Goal: Information Seeking & Learning: Check status

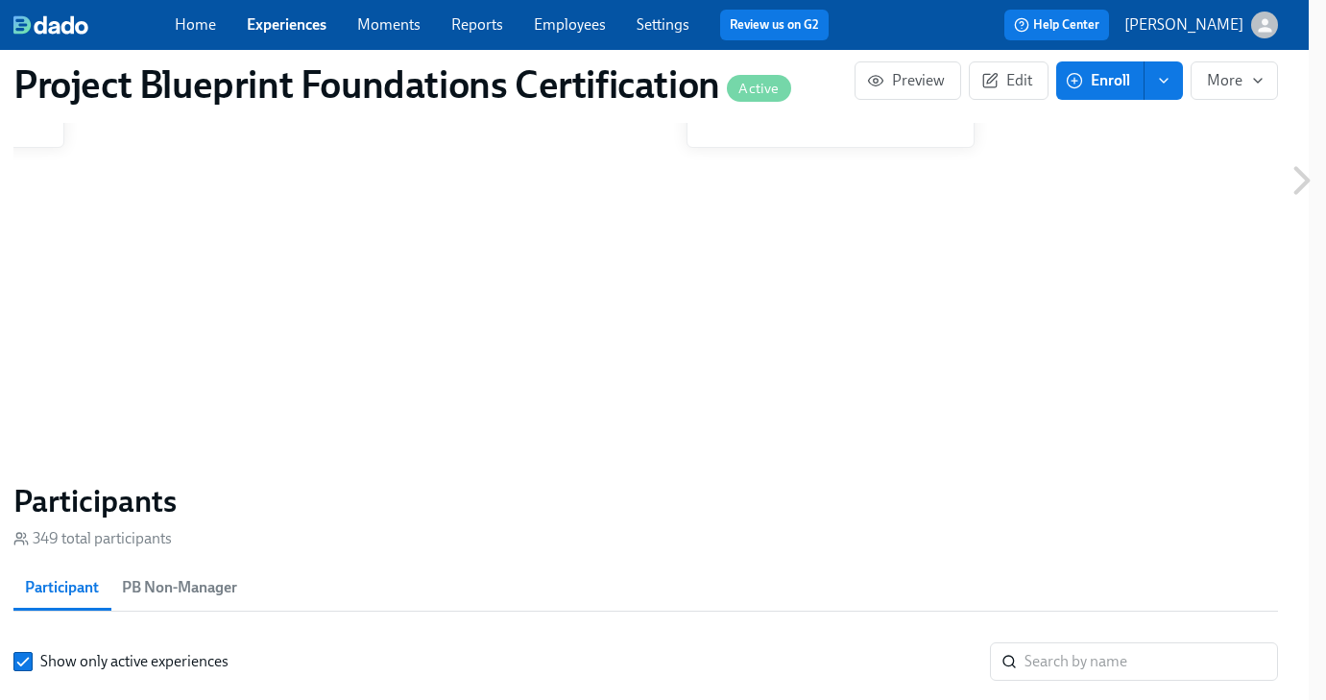
scroll to position [1270, 17]
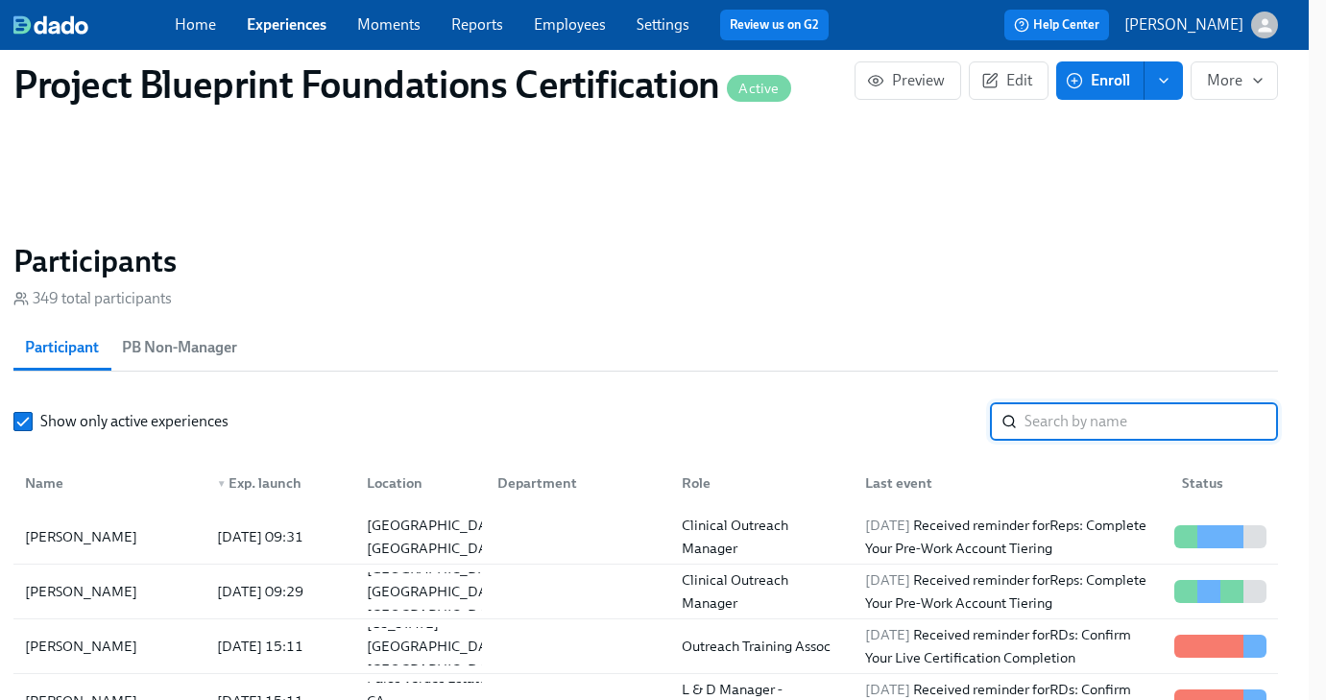
click at [1181, 425] on input "search" at bounding box center [1150, 421] width 253 height 38
type input "[PERSON_NAME]"
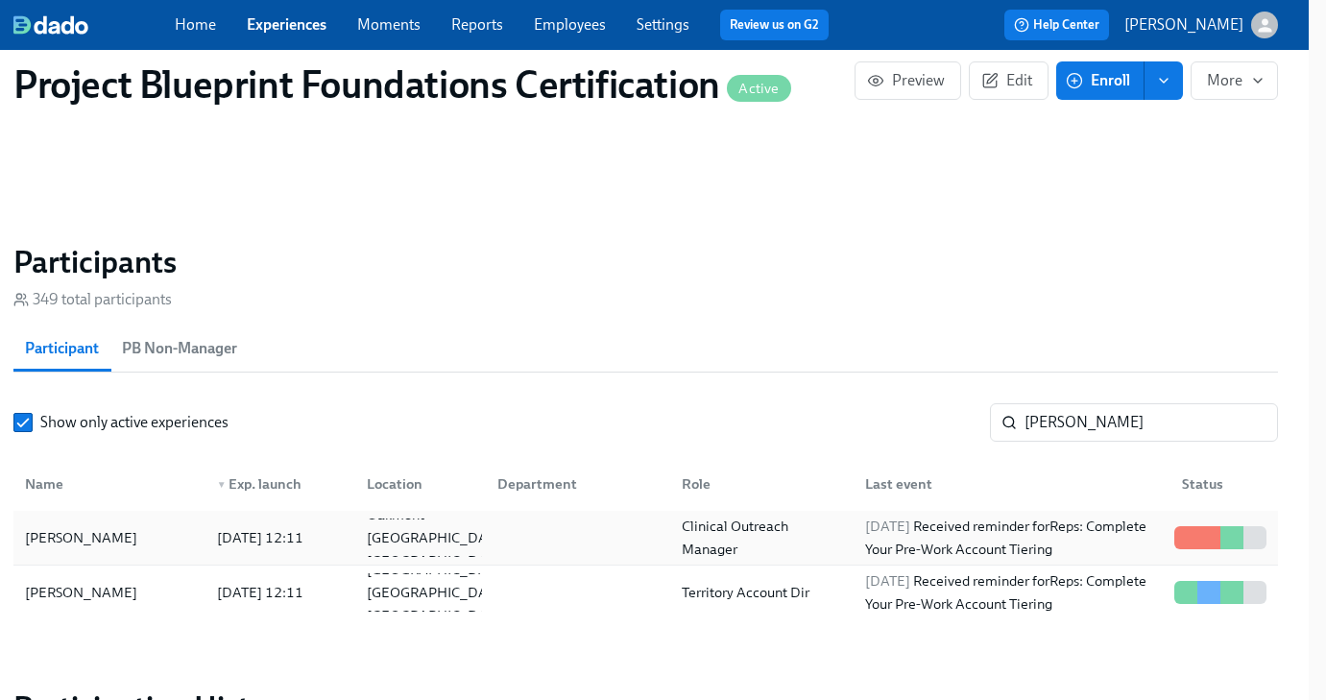
click at [68, 545] on div "[PERSON_NAME]" at bounding box center [81, 537] width 128 height 23
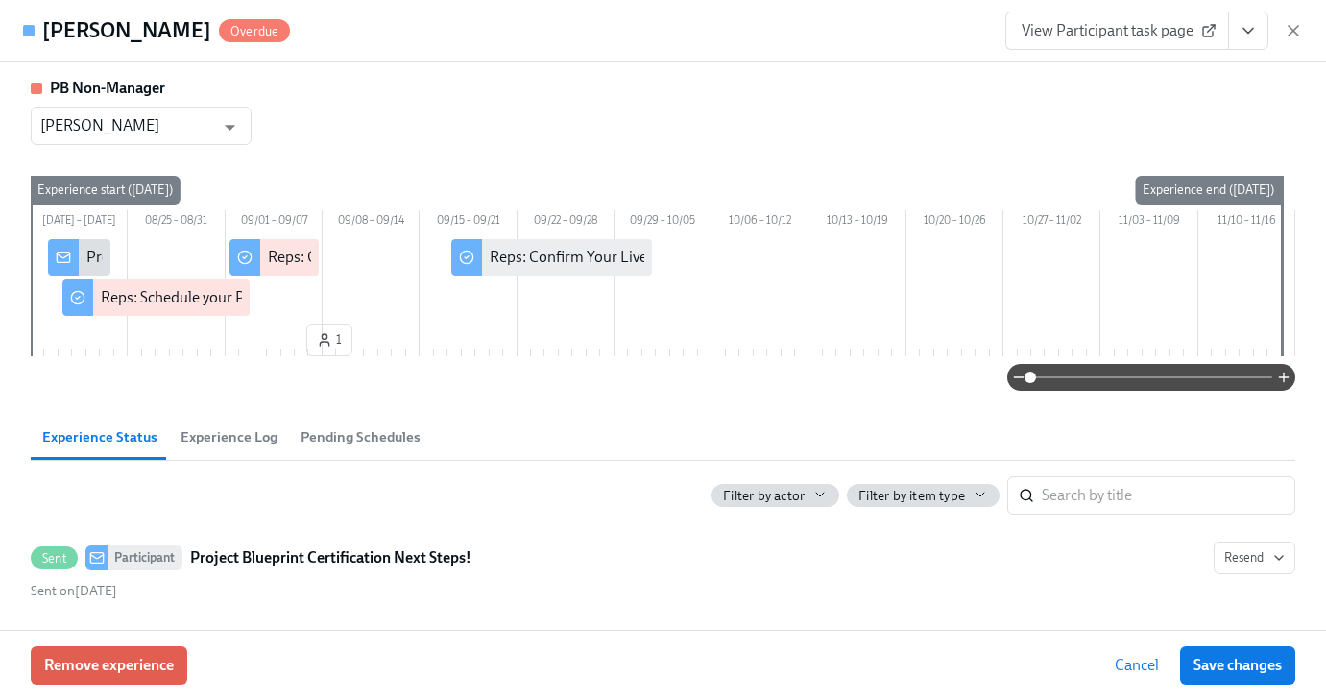
click at [1120, 39] on span "View Participant task page" at bounding box center [1116, 30] width 191 height 19
click at [1291, 26] on icon "button" at bounding box center [1292, 30] width 19 height 19
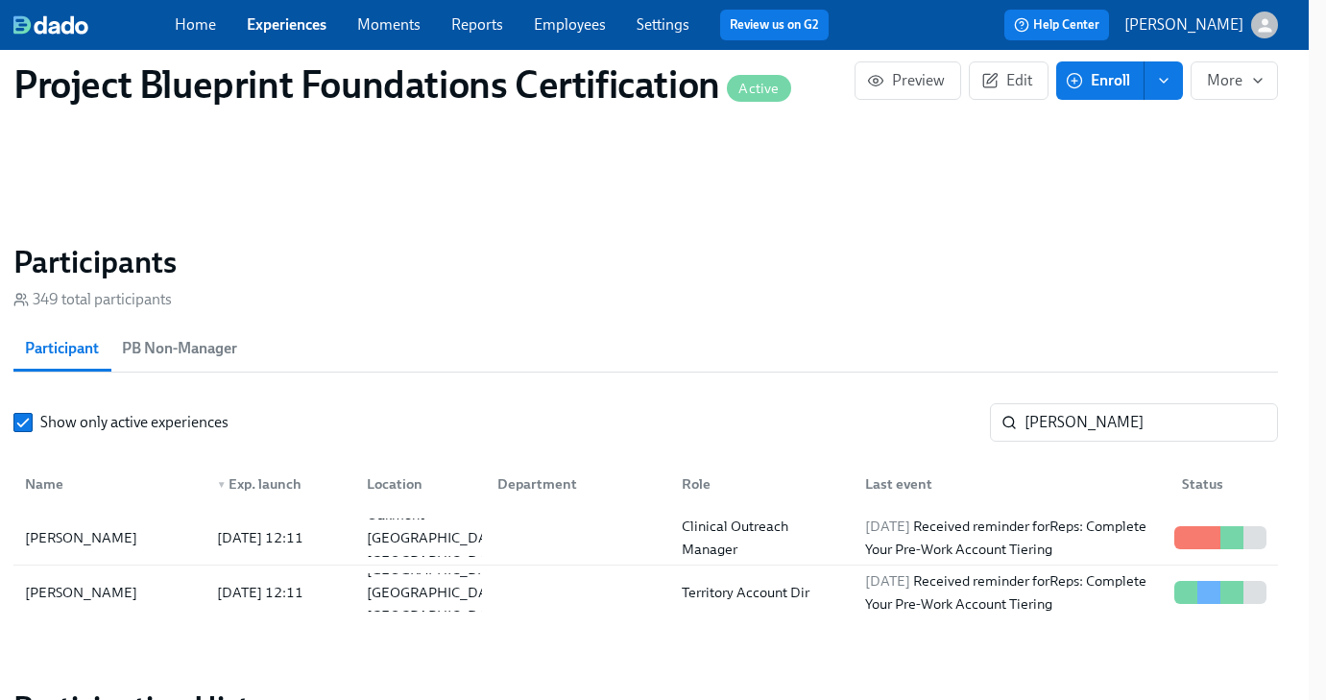
click at [599, 27] on link "Employees" at bounding box center [570, 24] width 72 height 18
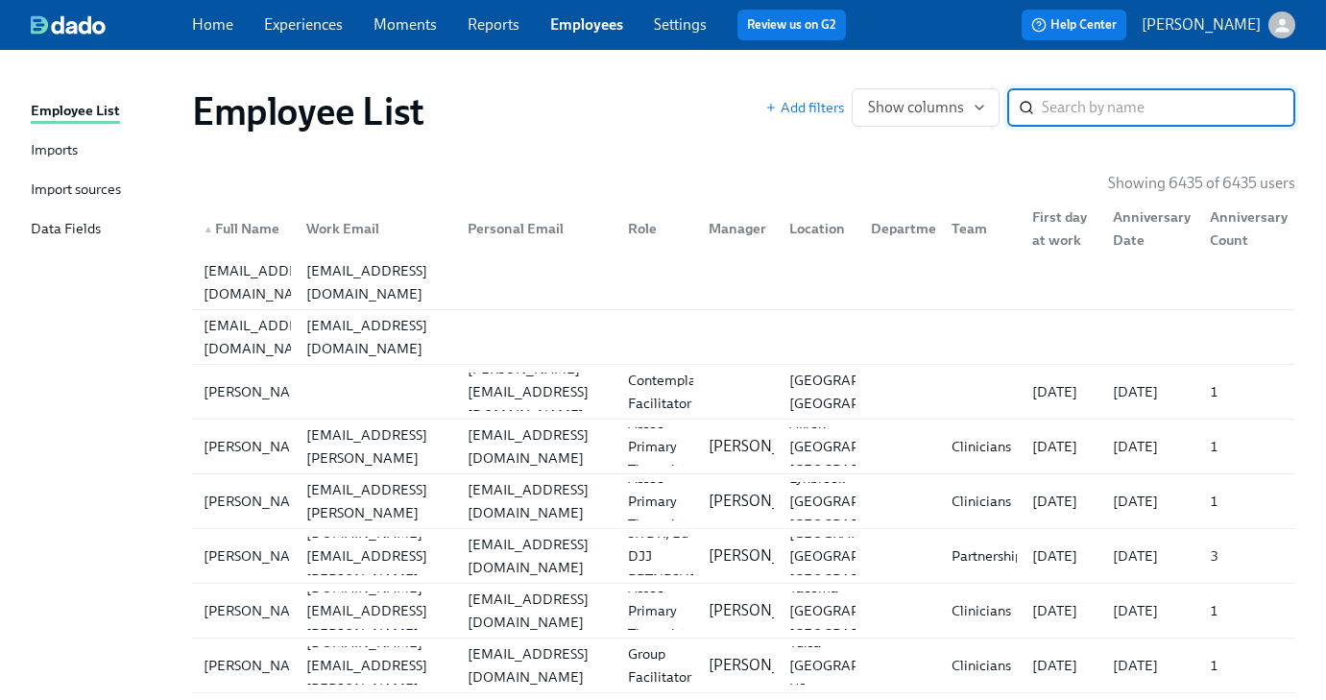
click at [1082, 105] on input "search" at bounding box center [1168, 107] width 253 height 38
type input "[PERSON_NAME]"
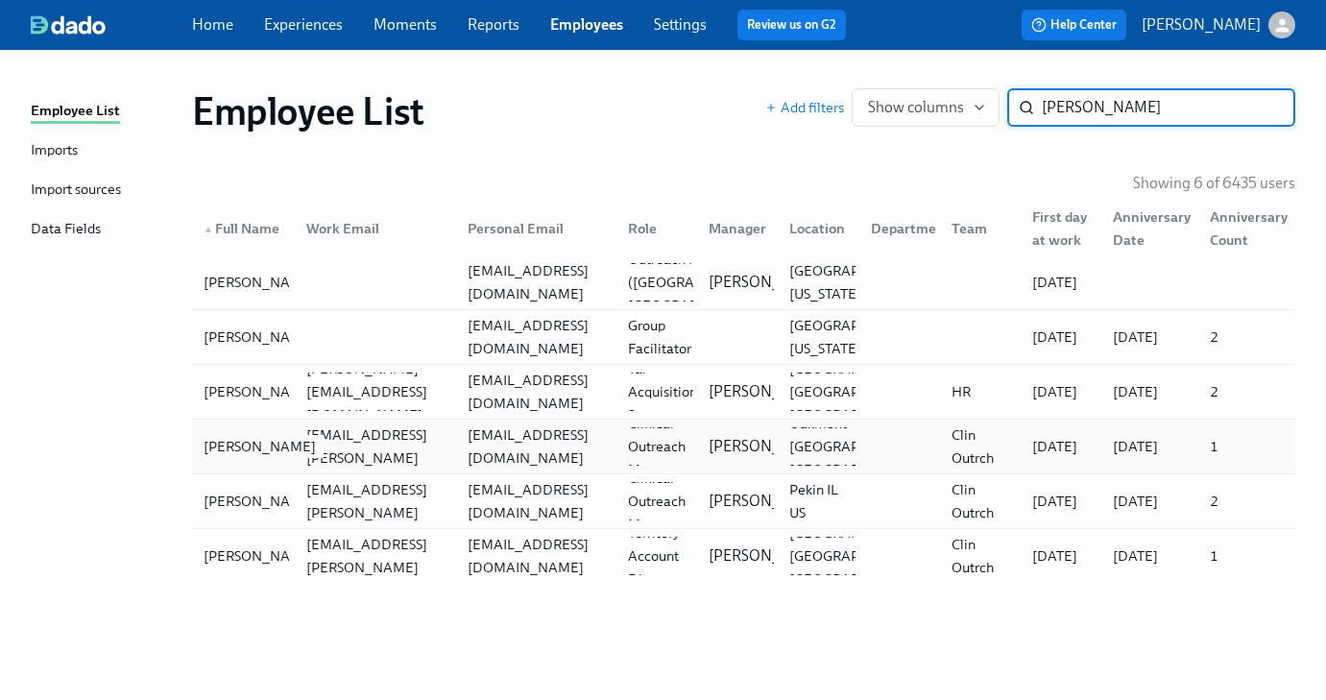
click at [248, 451] on div "[PERSON_NAME]" at bounding box center [260, 446] width 128 height 23
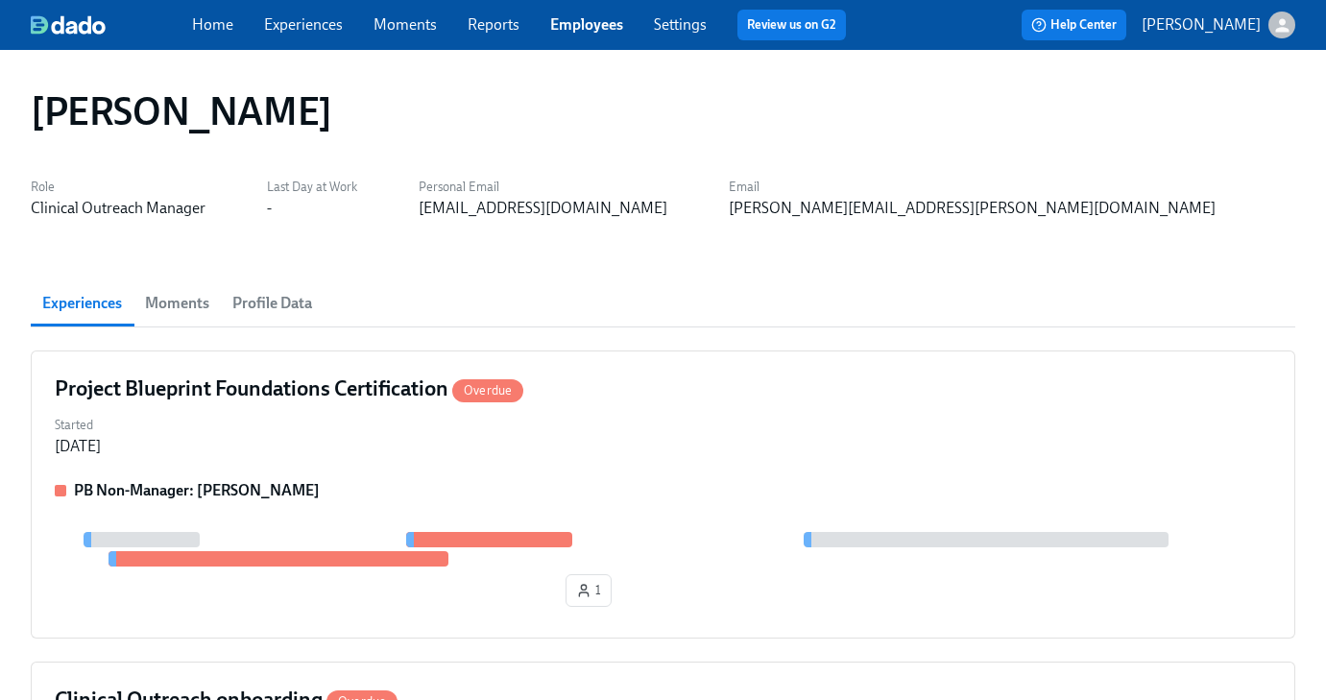
click at [253, 300] on span "Profile Data" at bounding box center [272, 303] width 80 height 27
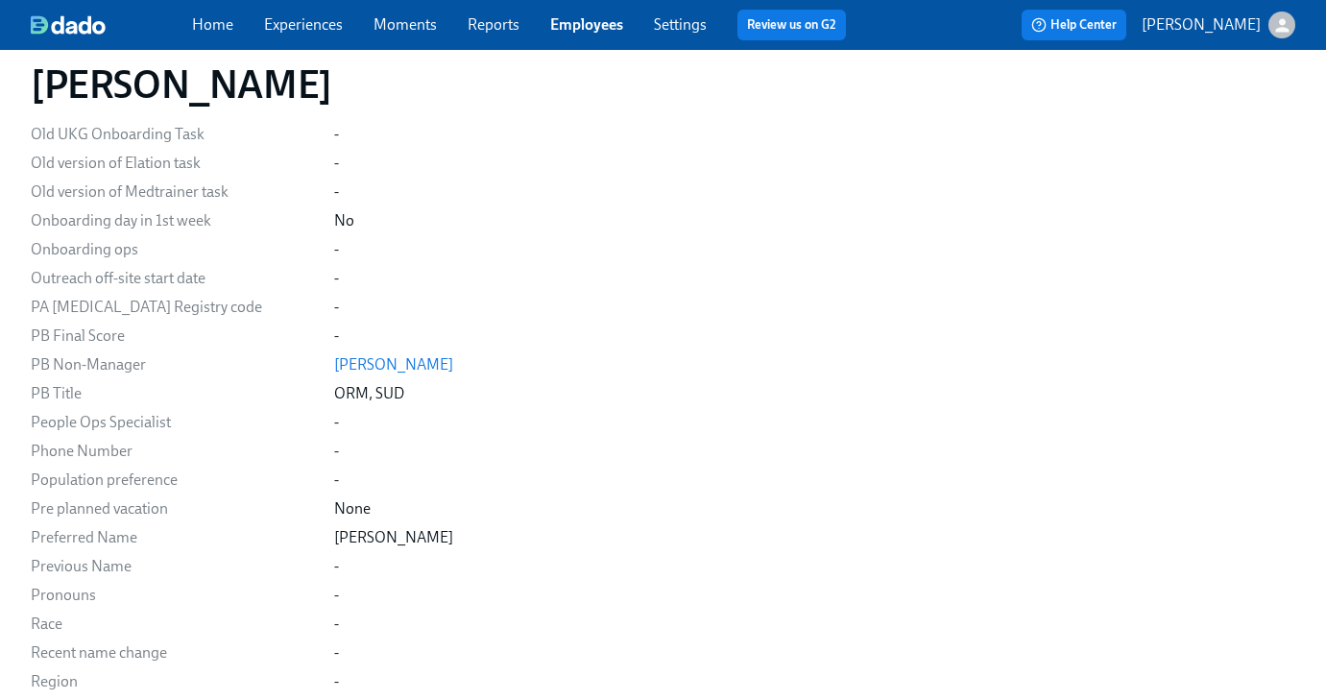
scroll to position [2134, 0]
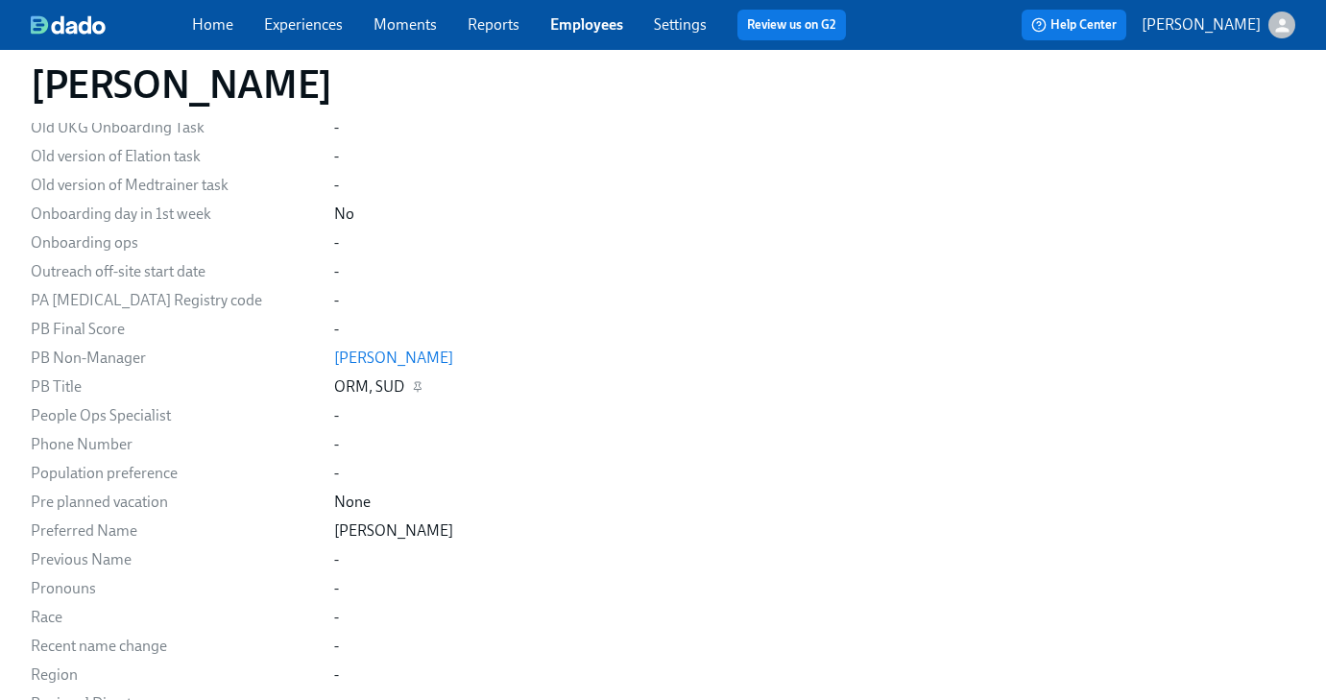
click at [335, 388] on div "ORM, SUD" at bounding box center [369, 386] width 70 height 21
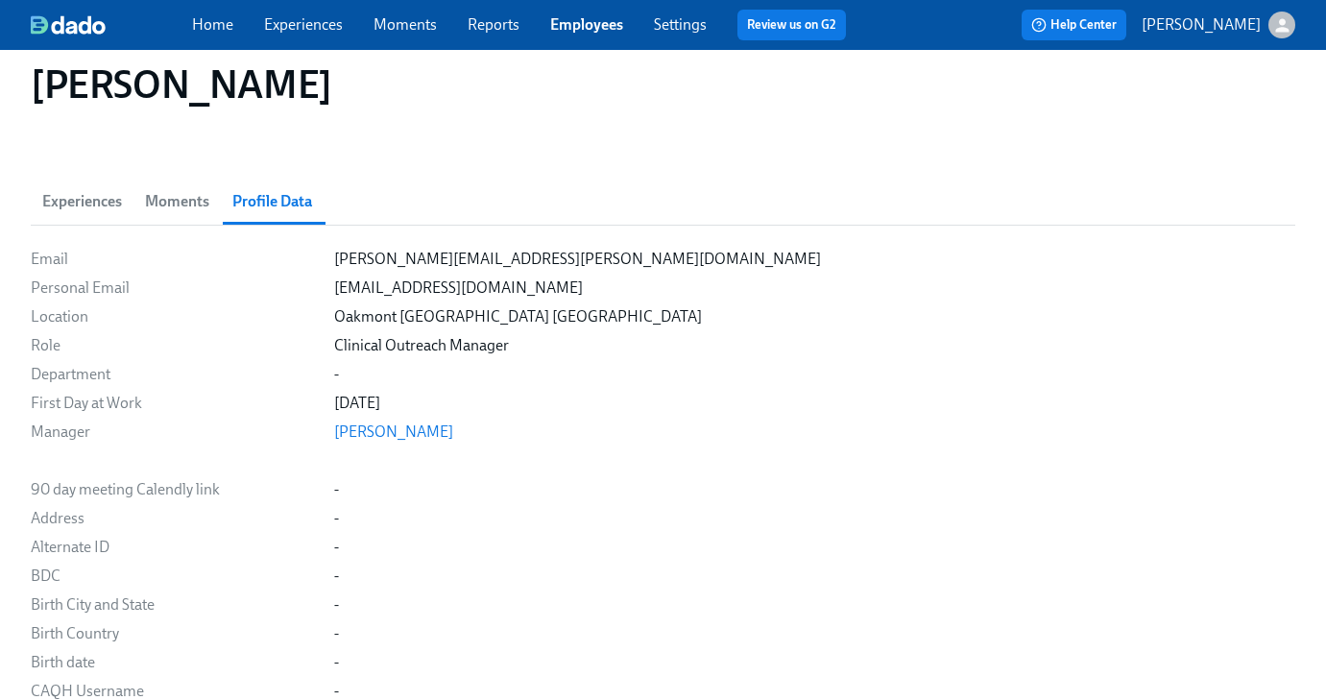
scroll to position [0, 0]
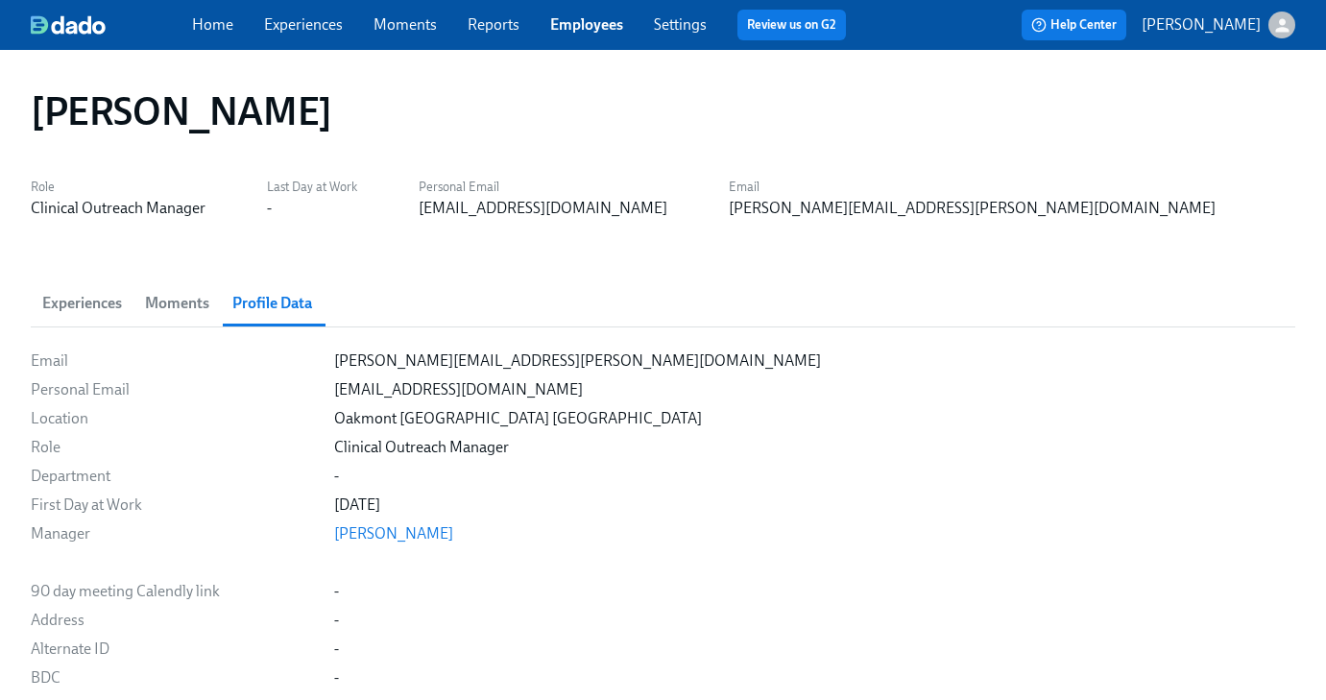
click at [299, 23] on link "Experiences" at bounding box center [303, 24] width 79 height 18
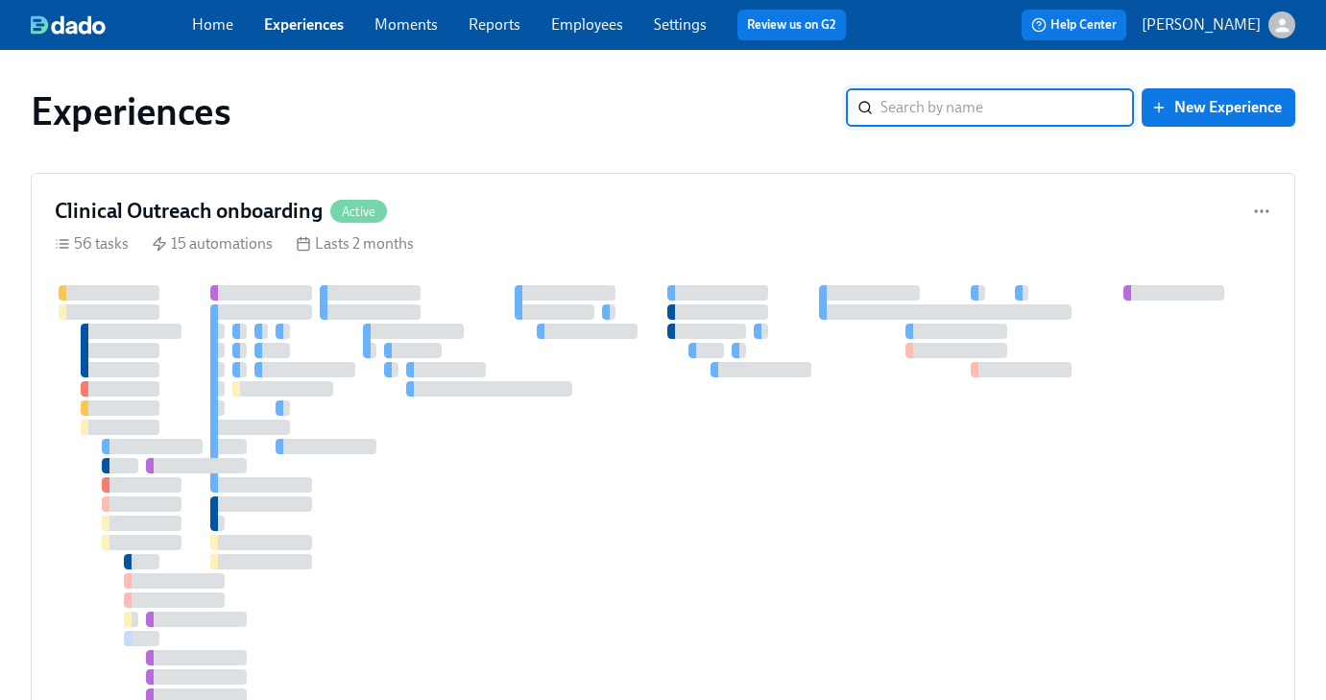
click at [957, 108] on input "search" at bounding box center [1006, 107] width 253 height 38
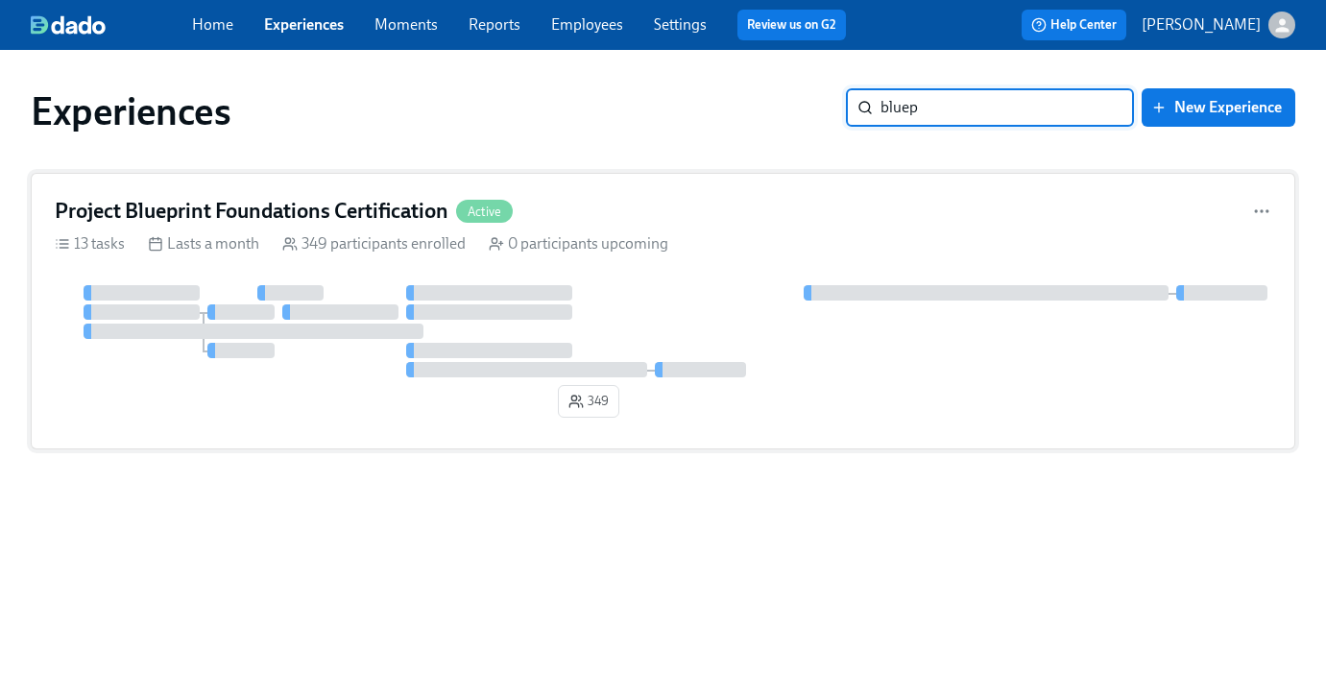
type input "bluep"
click at [356, 212] on h4 "Project Blueprint Foundations Certification" at bounding box center [252, 211] width 394 height 29
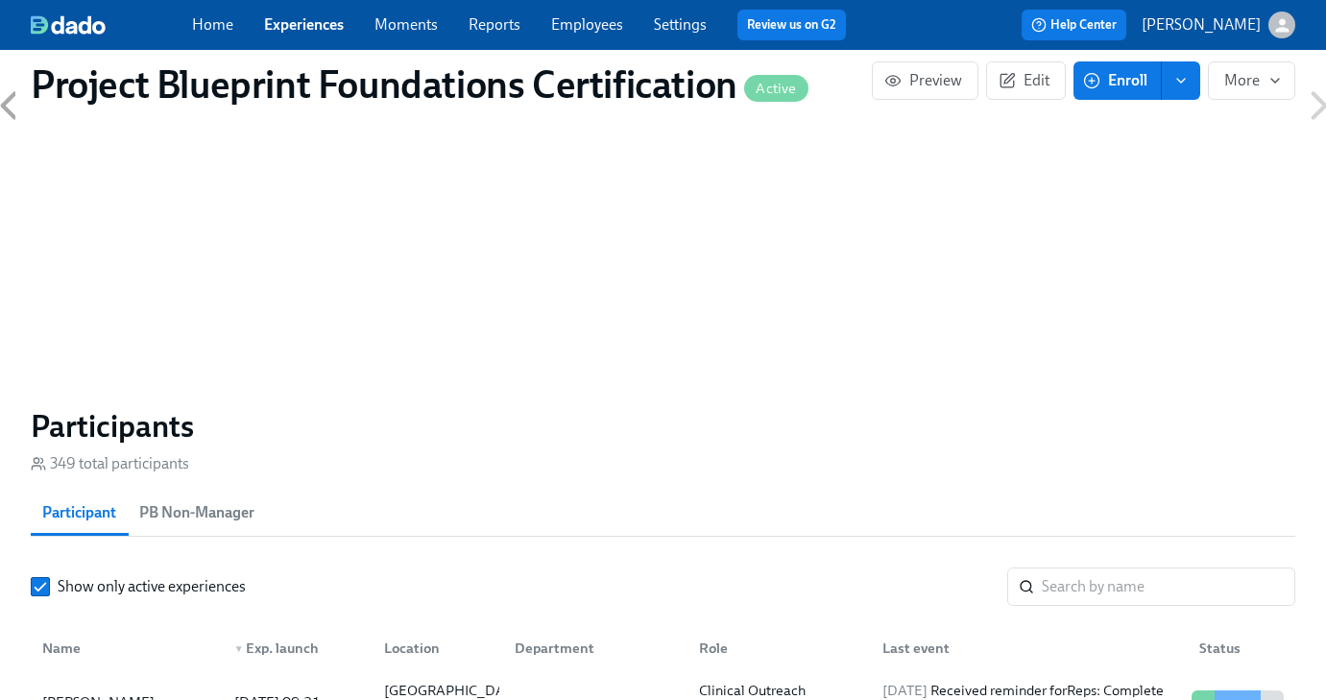
scroll to position [1438, 0]
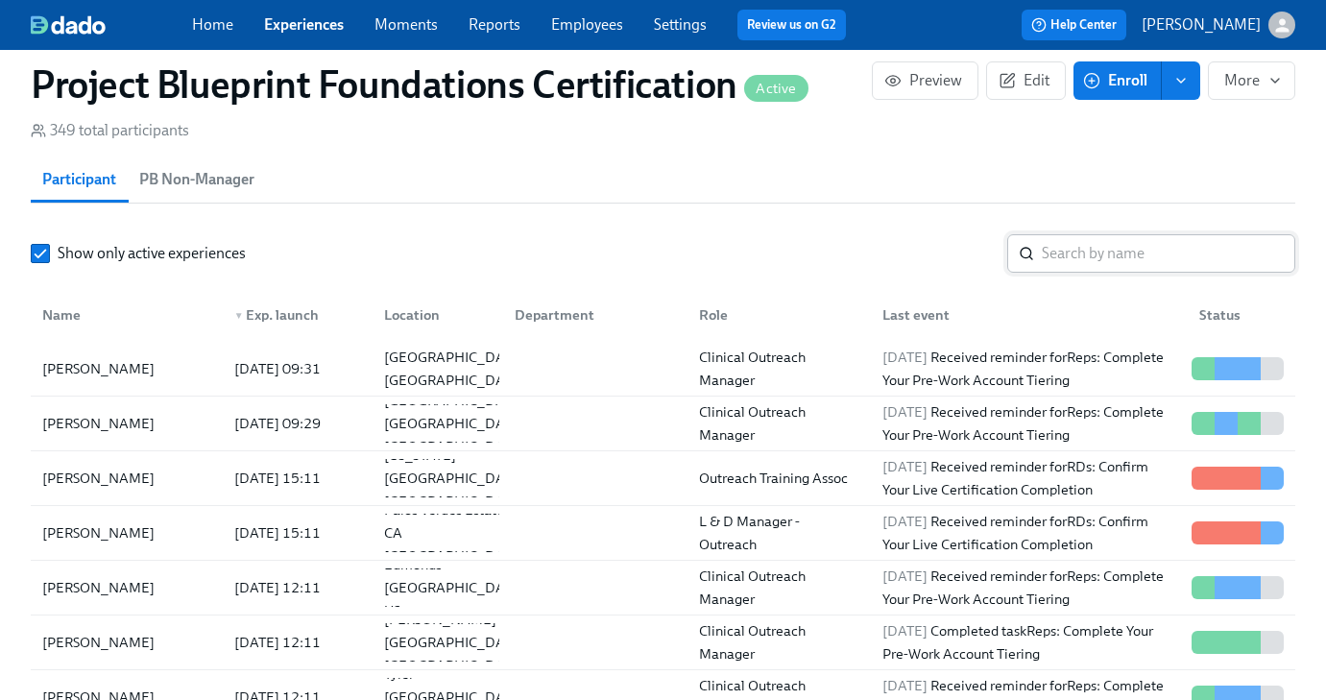
click at [1104, 236] on input "search" at bounding box center [1168, 253] width 253 height 38
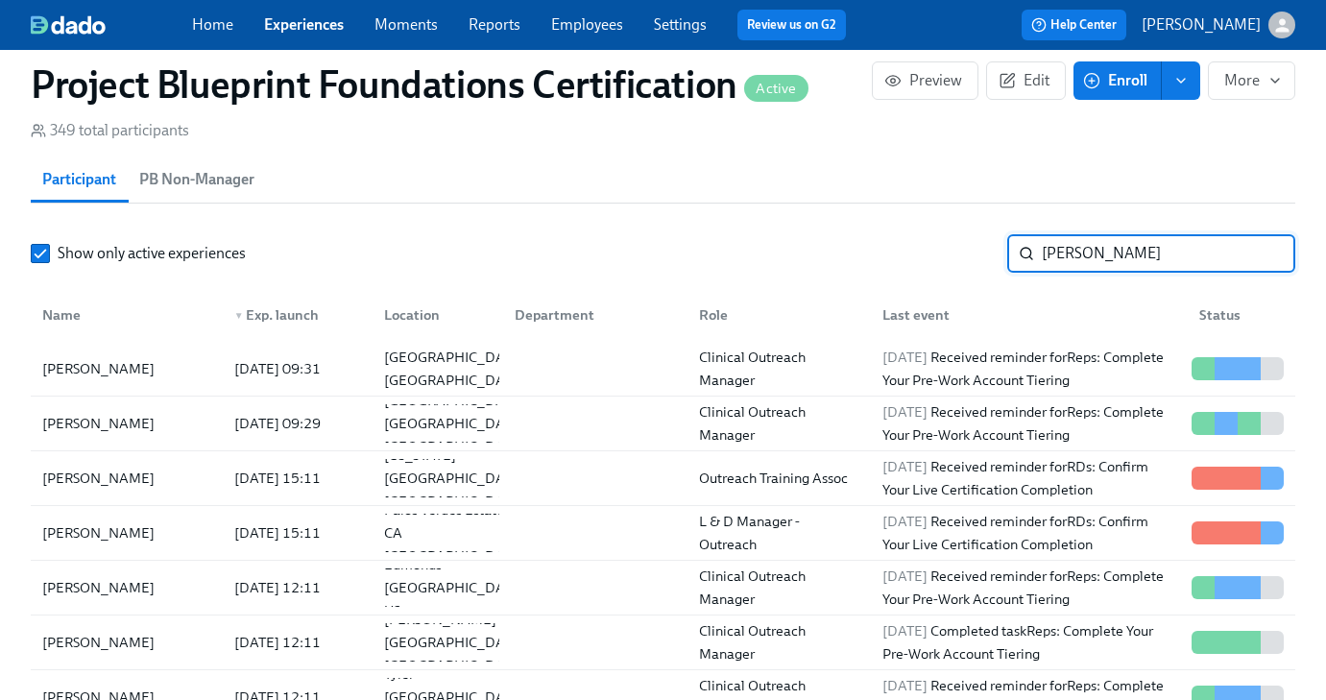
type input "[PERSON_NAME]"
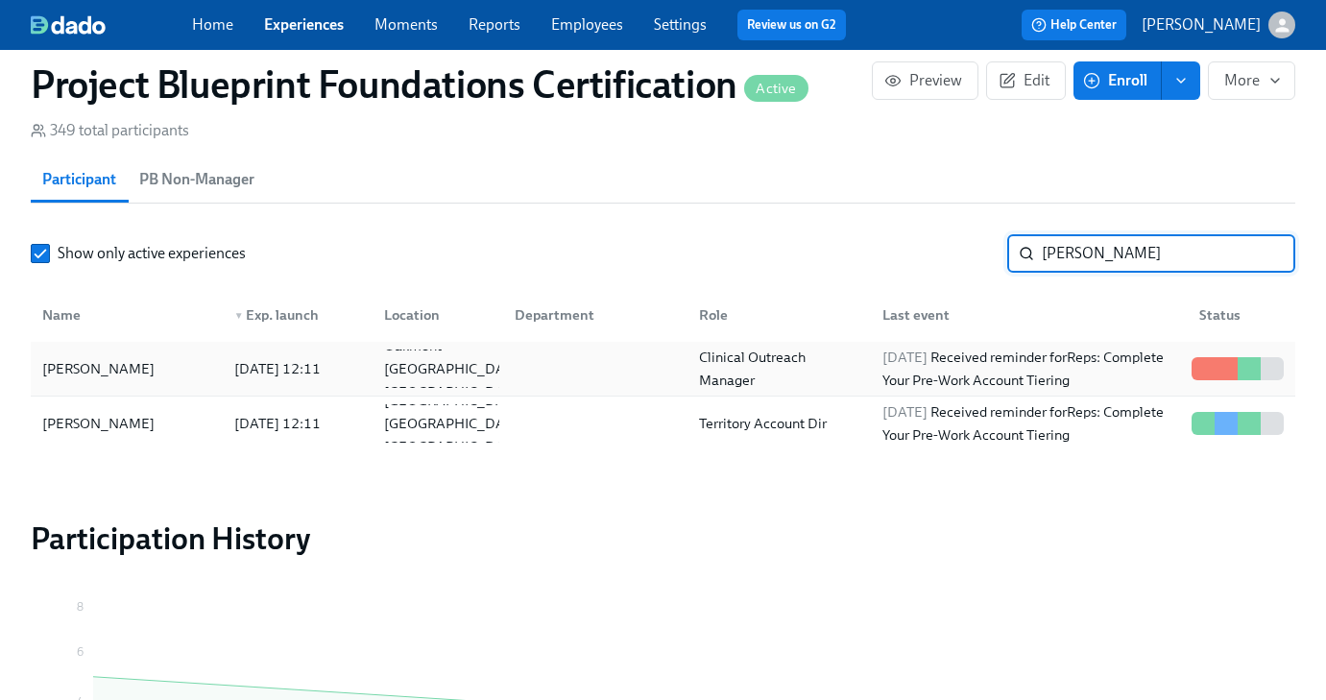
click at [70, 358] on div "[PERSON_NAME]" at bounding box center [99, 368] width 128 height 23
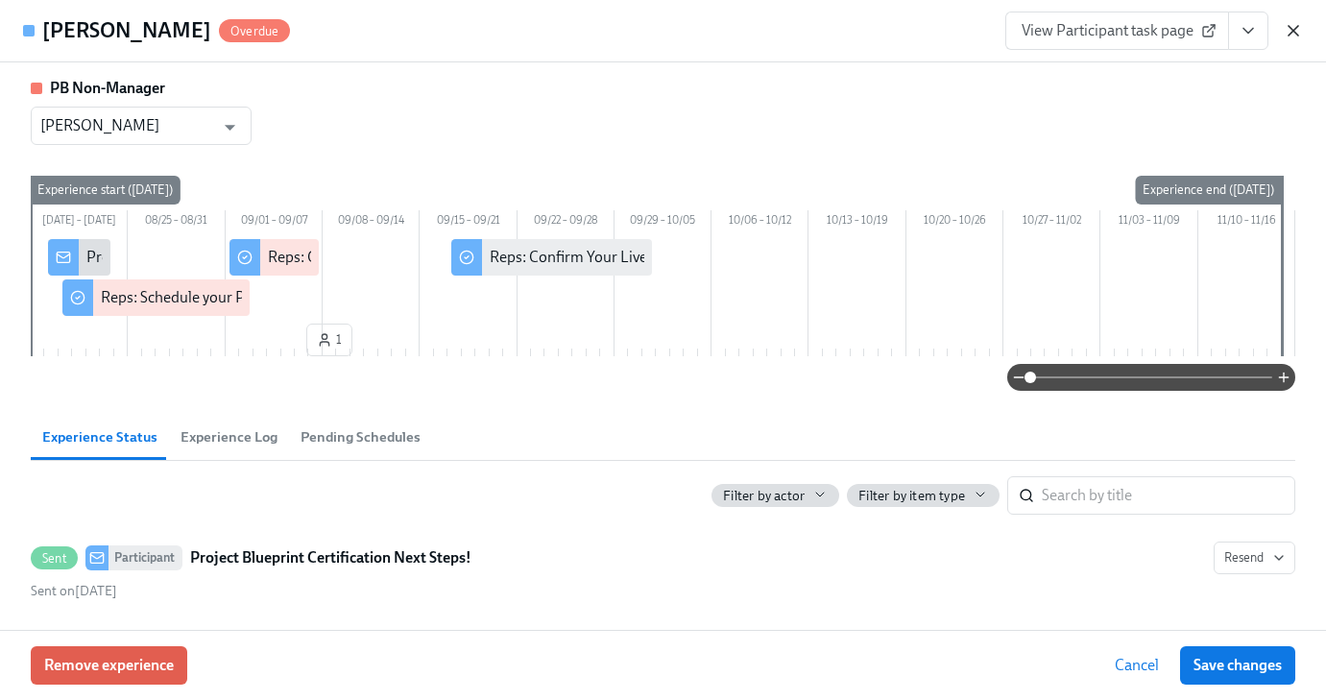
click at [1294, 31] on icon "button" at bounding box center [1292, 30] width 19 height 19
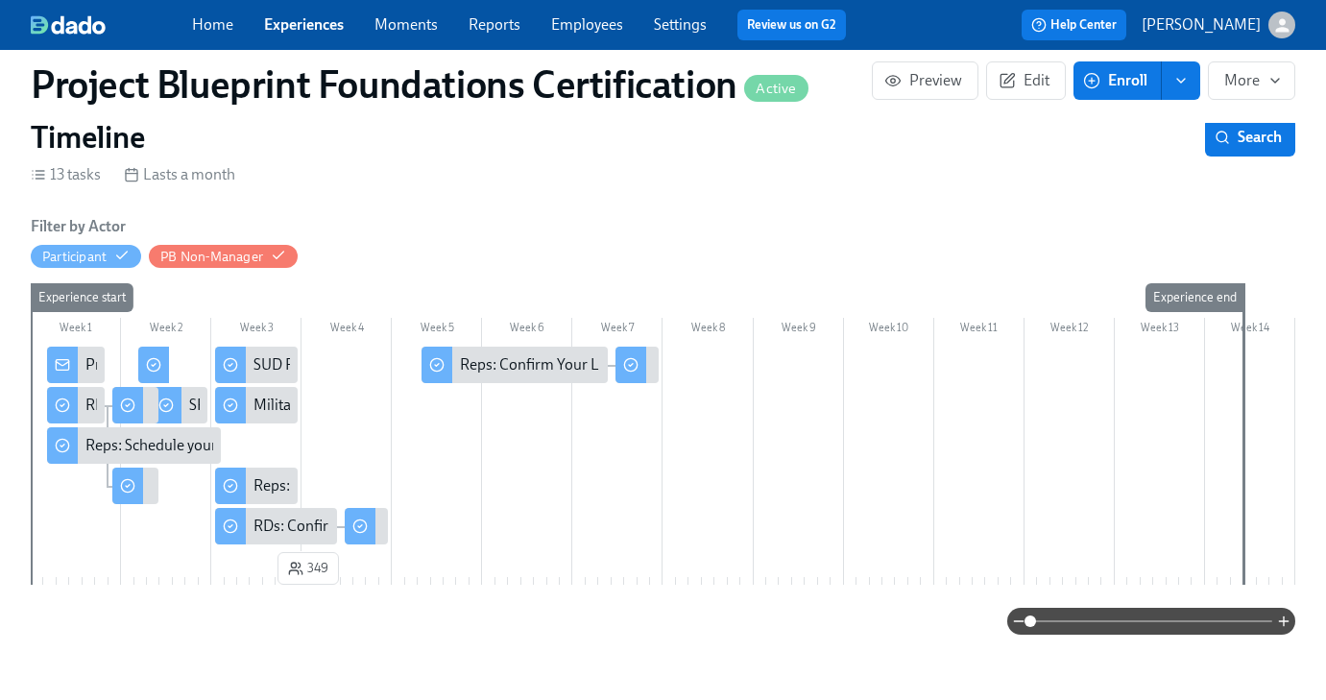
scroll to position [226, 0]
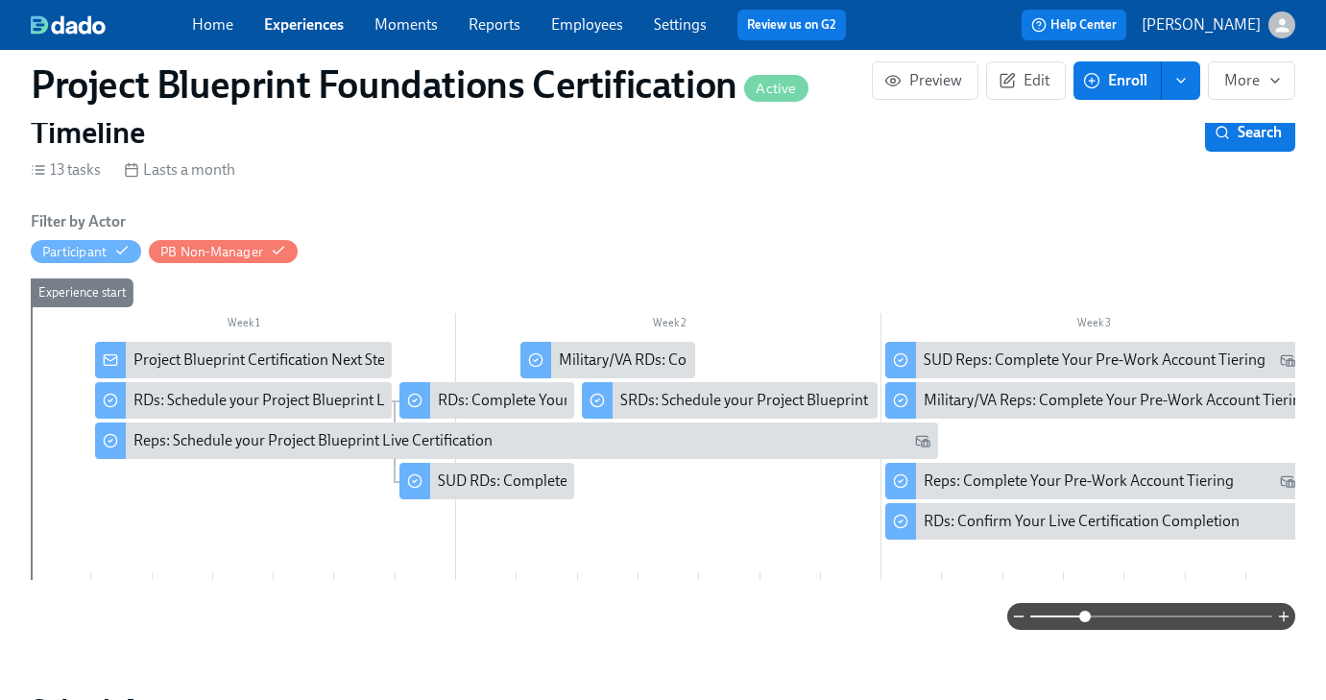
drag, startPoint x: 1031, startPoint y: 618, endPoint x: 1086, endPoint y: 618, distance: 54.7
click at [1086, 618] on span at bounding box center [1085, 617] width 12 height 12
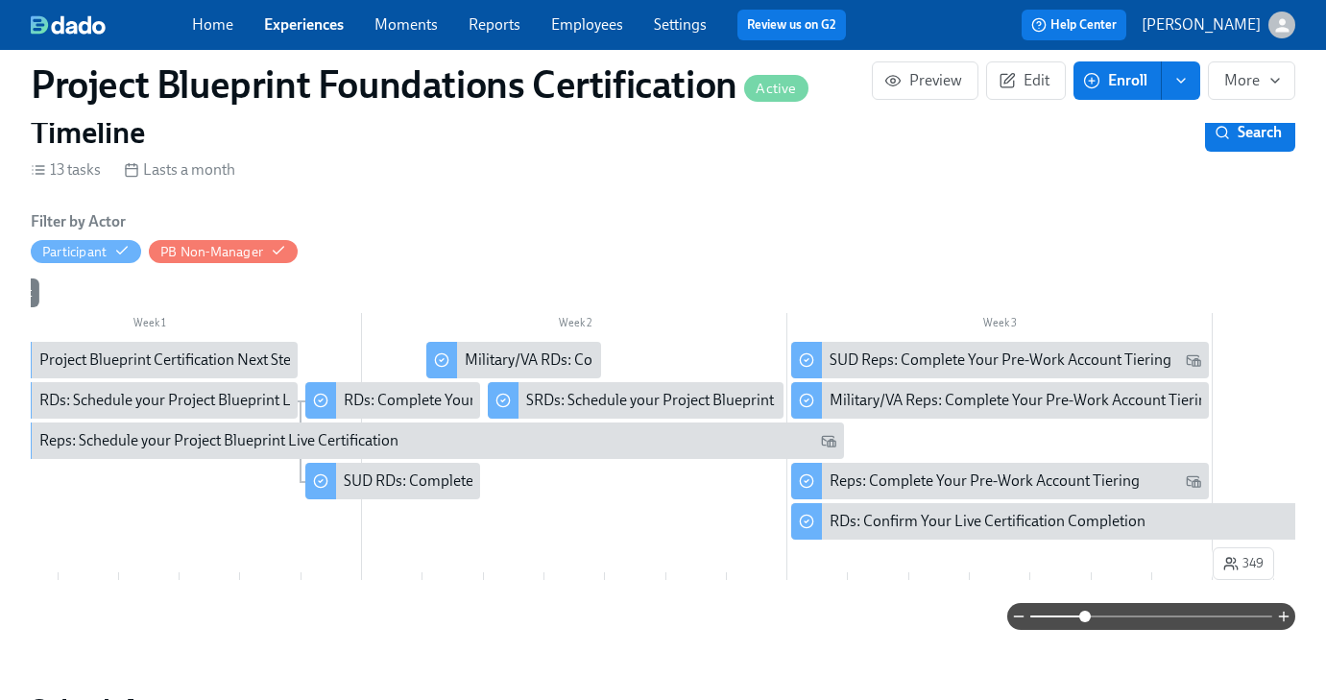
scroll to position [0, 98]
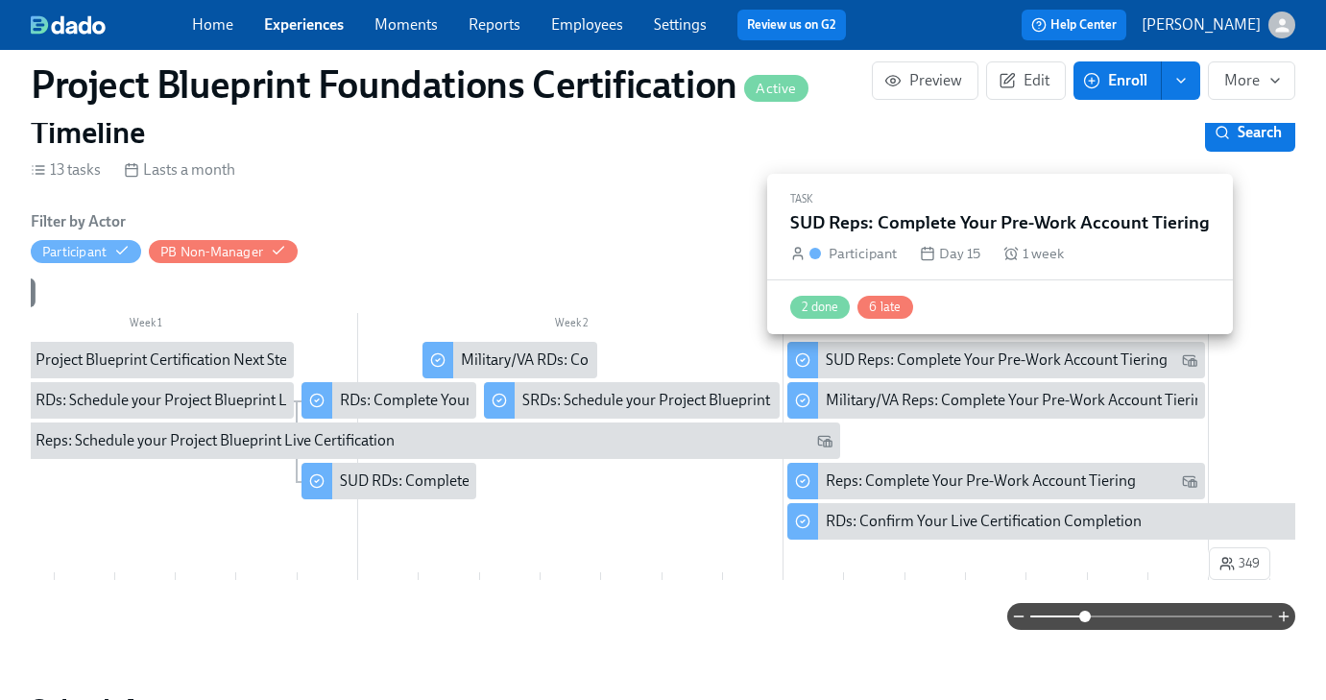
click at [989, 364] on div "SUD Reps: Complete Your Pre-Work Account Tiering" at bounding box center [997, 359] width 342 height 21
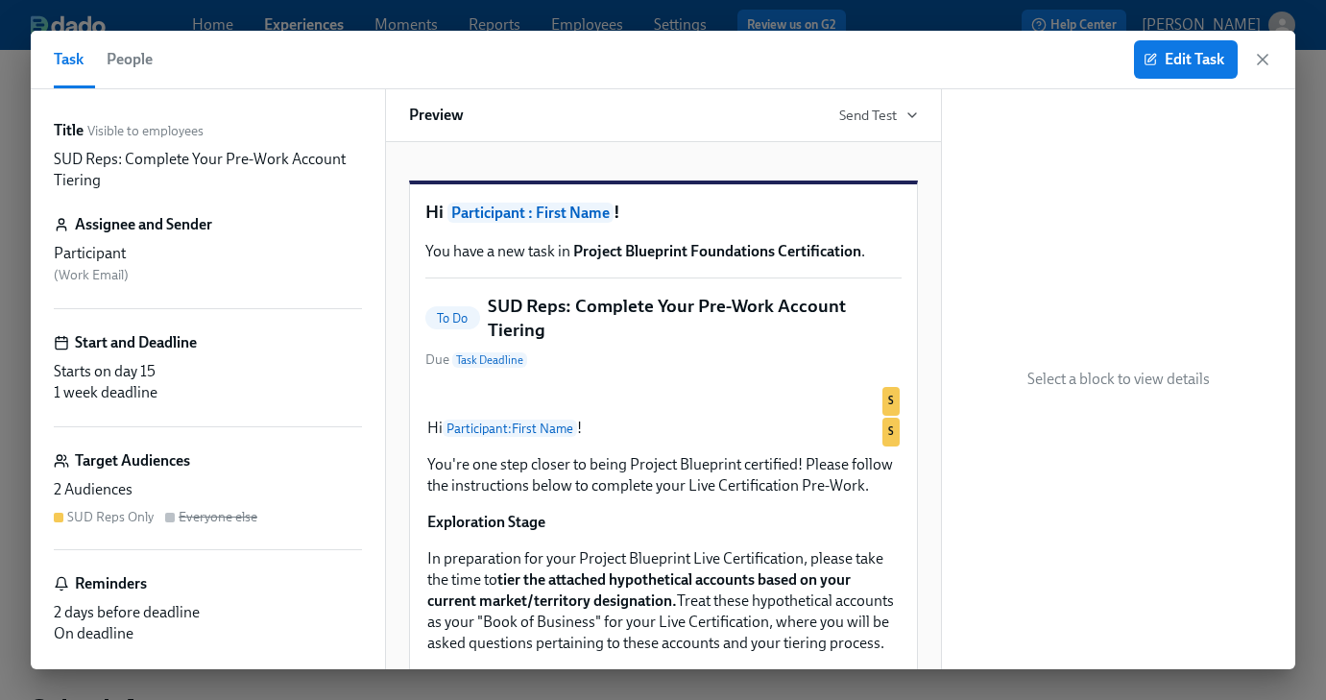
click at [120, 65] on span "People" at bounding box center [130, 59] width 46 height 27
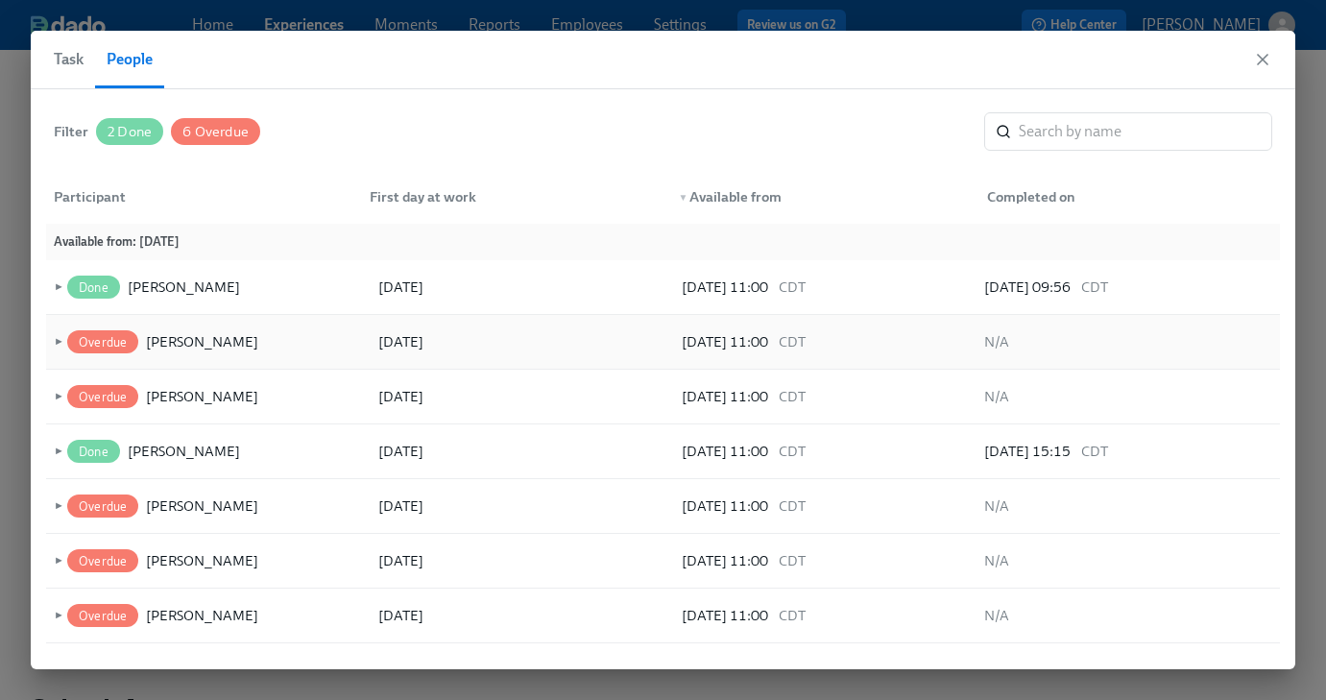
scroll to position [43, 0]
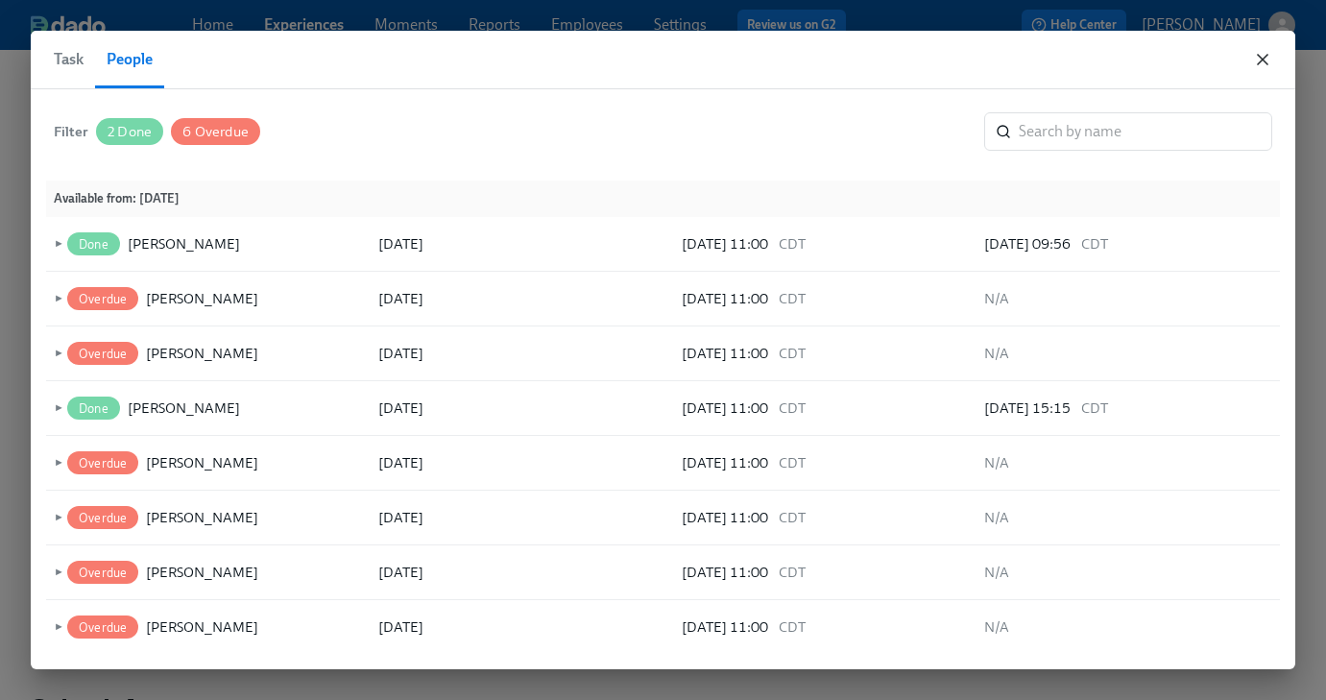
click at [1259, 61] on icon "button" at bounding box center [1263, 60] width 10 height 10
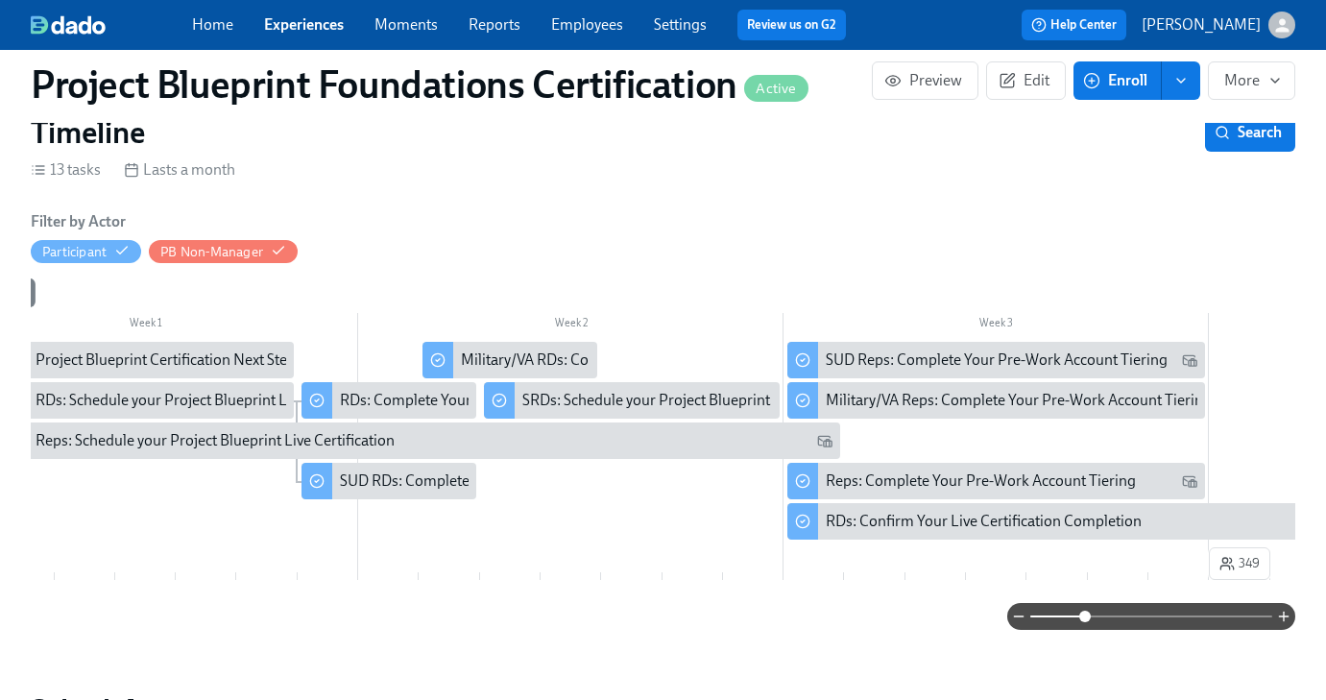
scroll to position [228, 0]
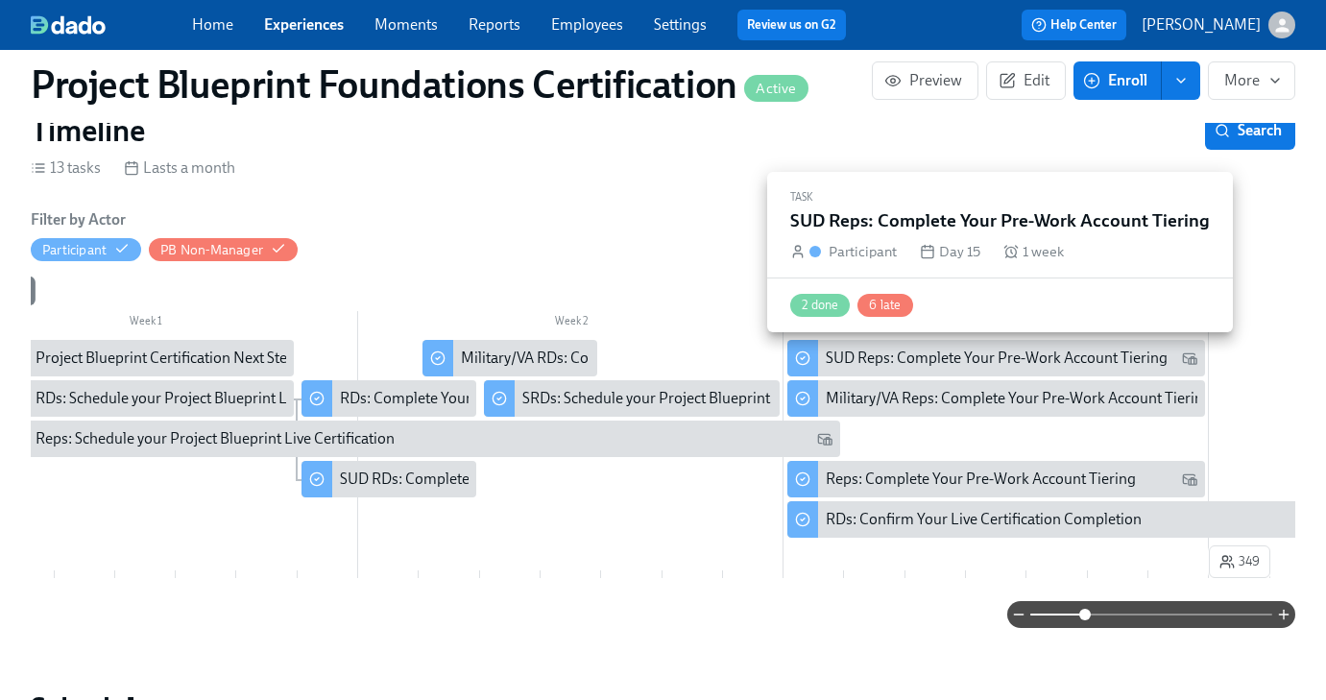
click at [884, 362] on div "SUD Reps: Complete Your Pre-Work Account Tiering" at bounding box center [997, 357] width 342 height 21
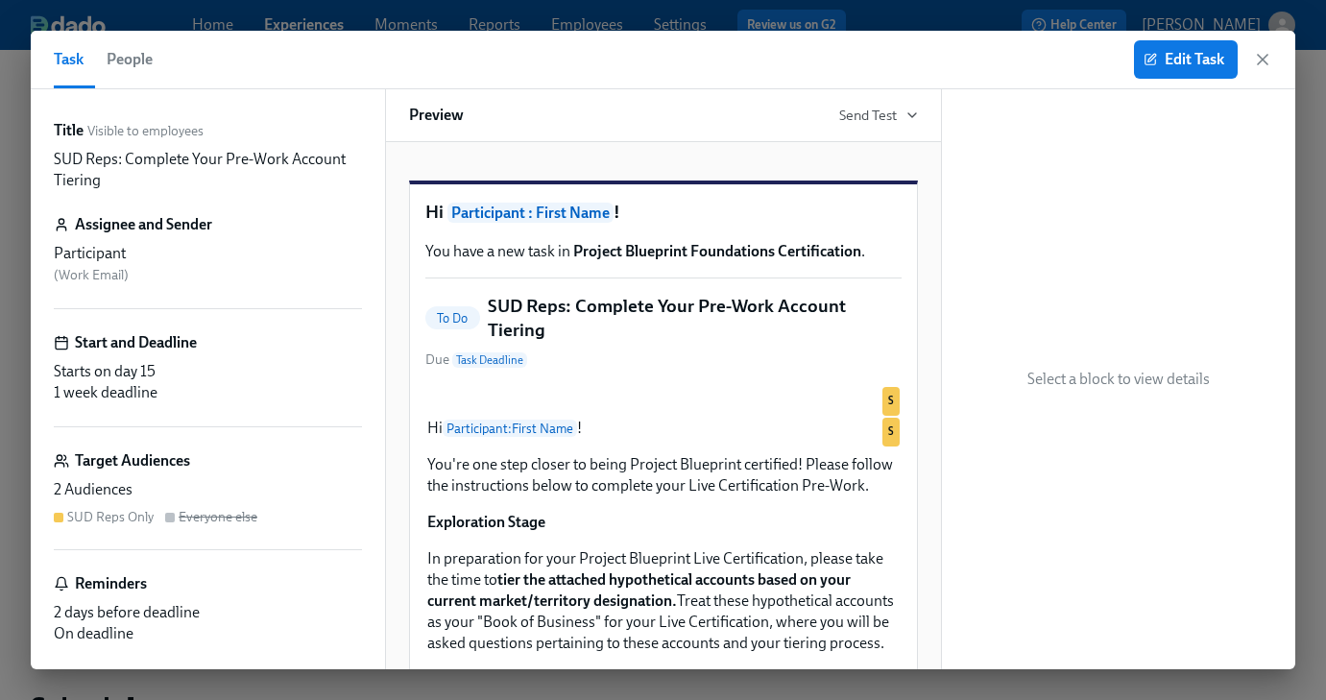
click at [130, 58] on span "People" at bounding box center [130, 59] width 46 height 27
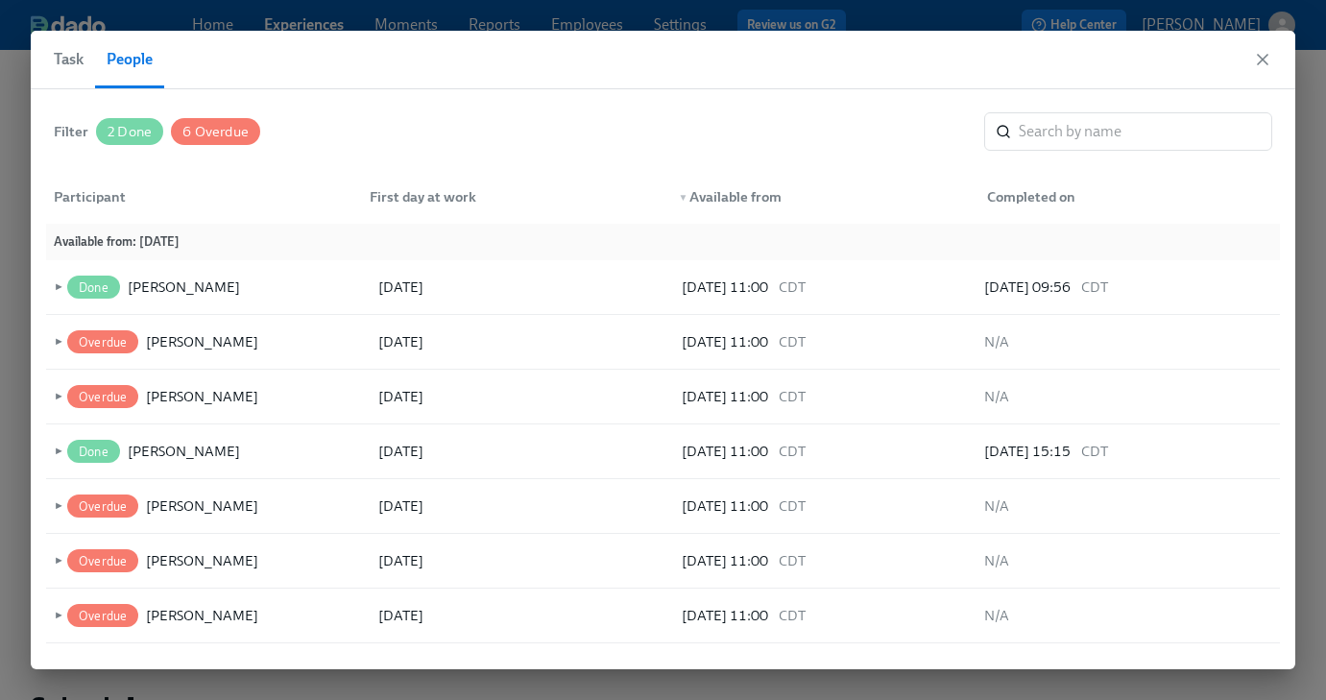
click at [1264, 58] on icon "button" at bounding box center [1263, 60] width 10 height 10
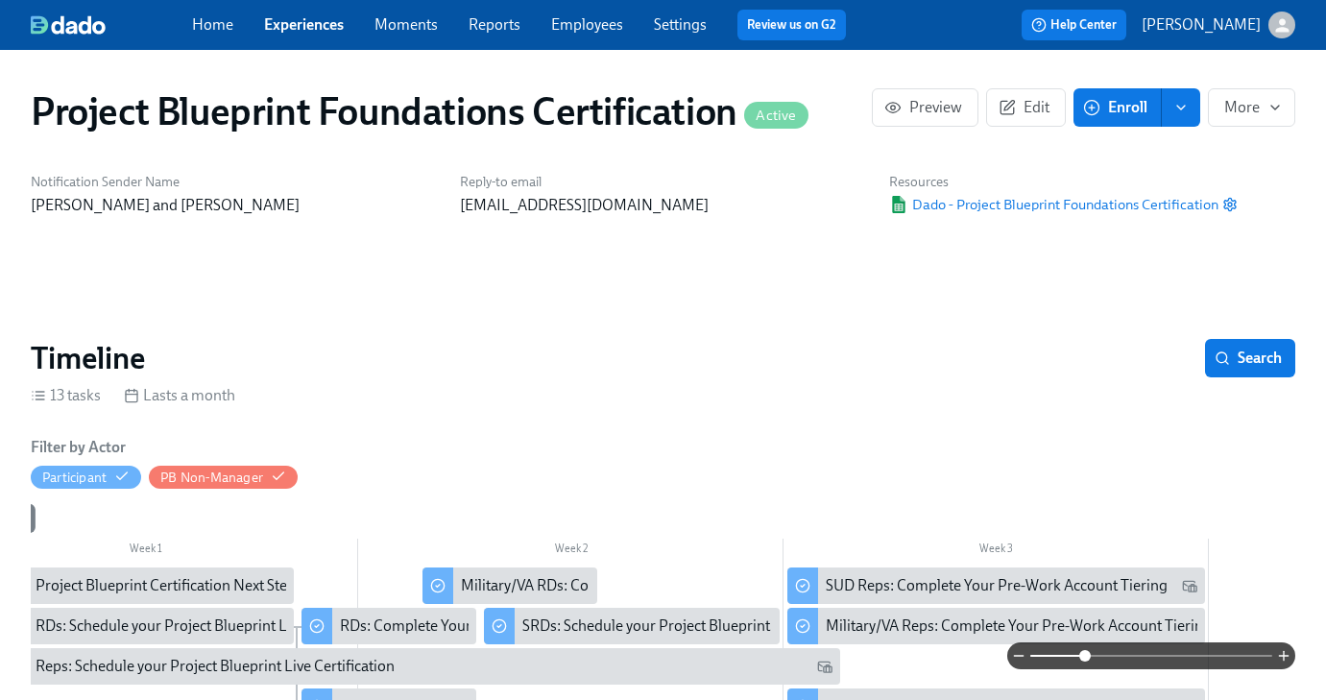
click at [601, 27] on link "Employees" at bounding box center [587, 24] width 72 height 18
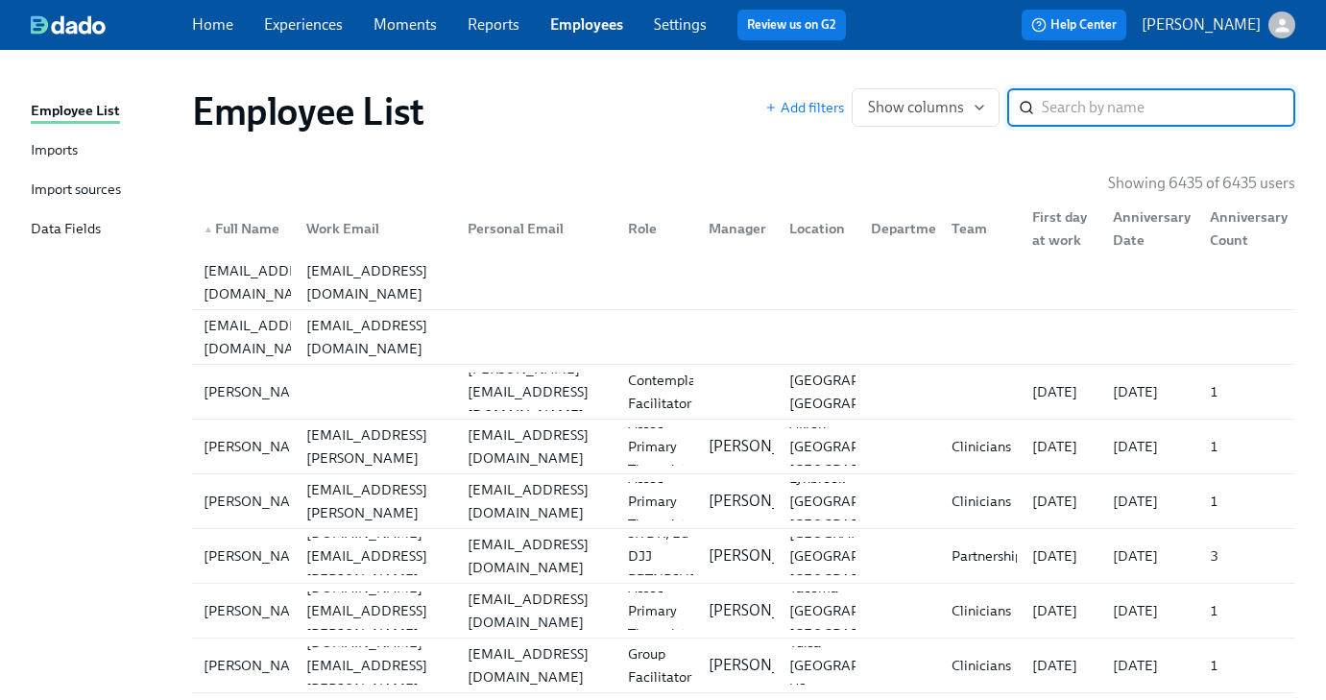
click at [71, 147] on div "Imports" at bounding box center [54, 151] width 47 height 24
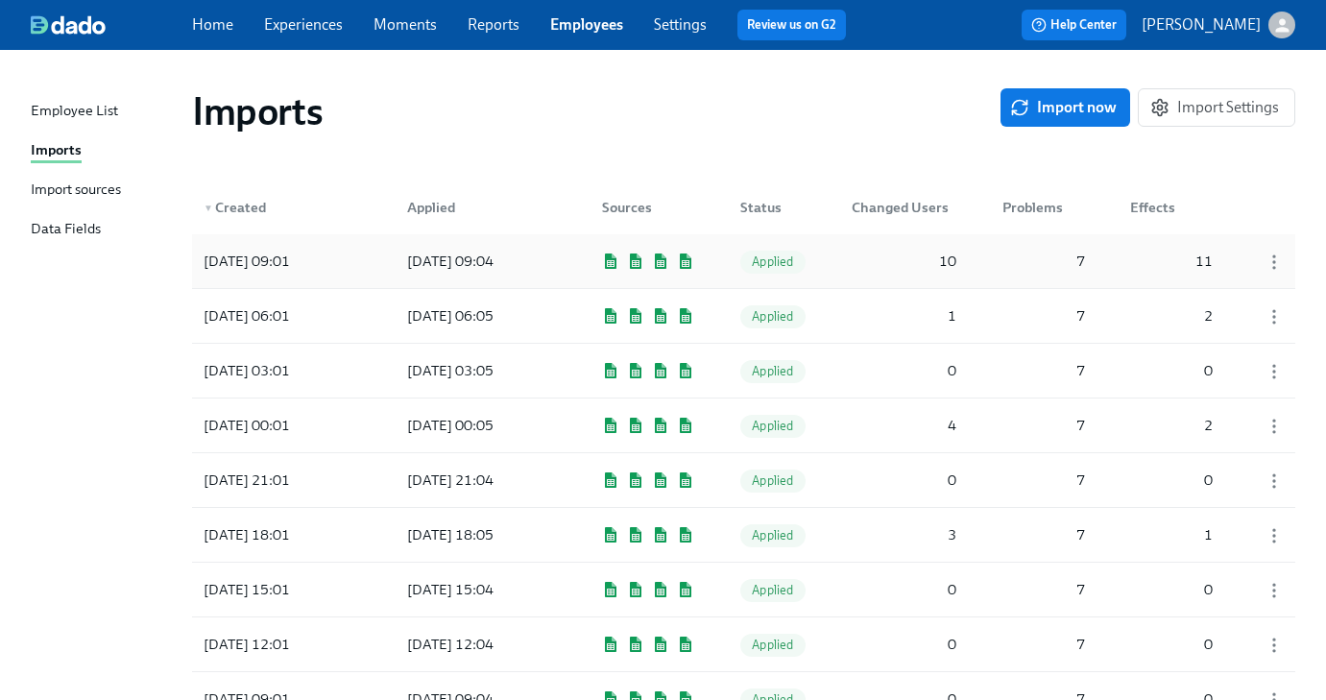
click at [998, 266] on div "7" at bounding box center [1040, 261] width 106 height 38
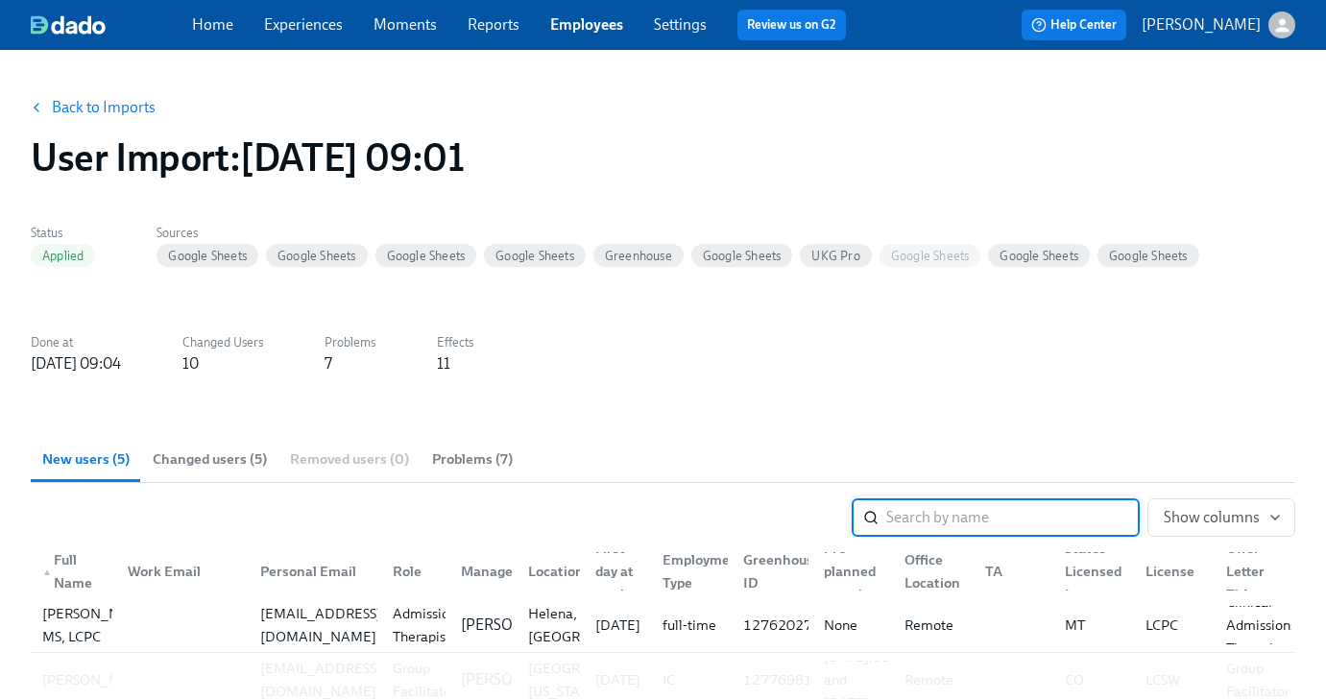
click at [314, 30] on link "Experiences" at bounding box center [303, 24] width 79 height 18
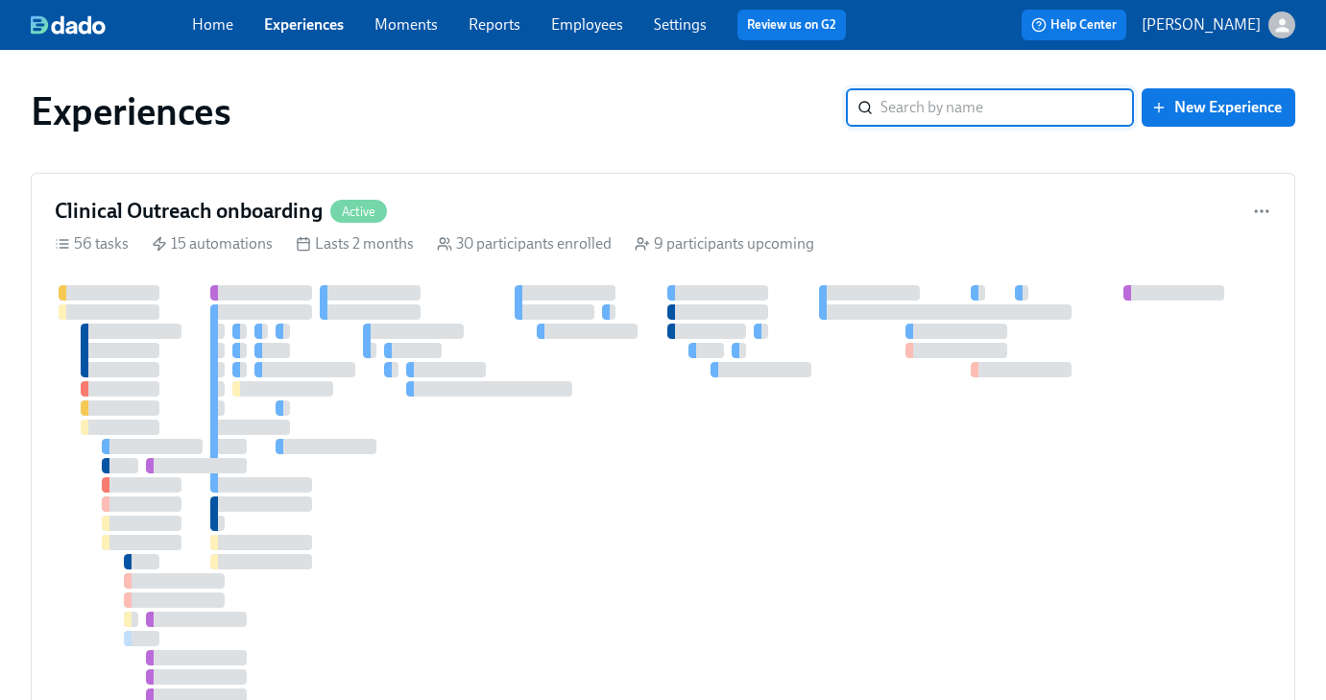
click at [998, 115] on input "search" at bounding box center [1006, 107] width 253 height 38
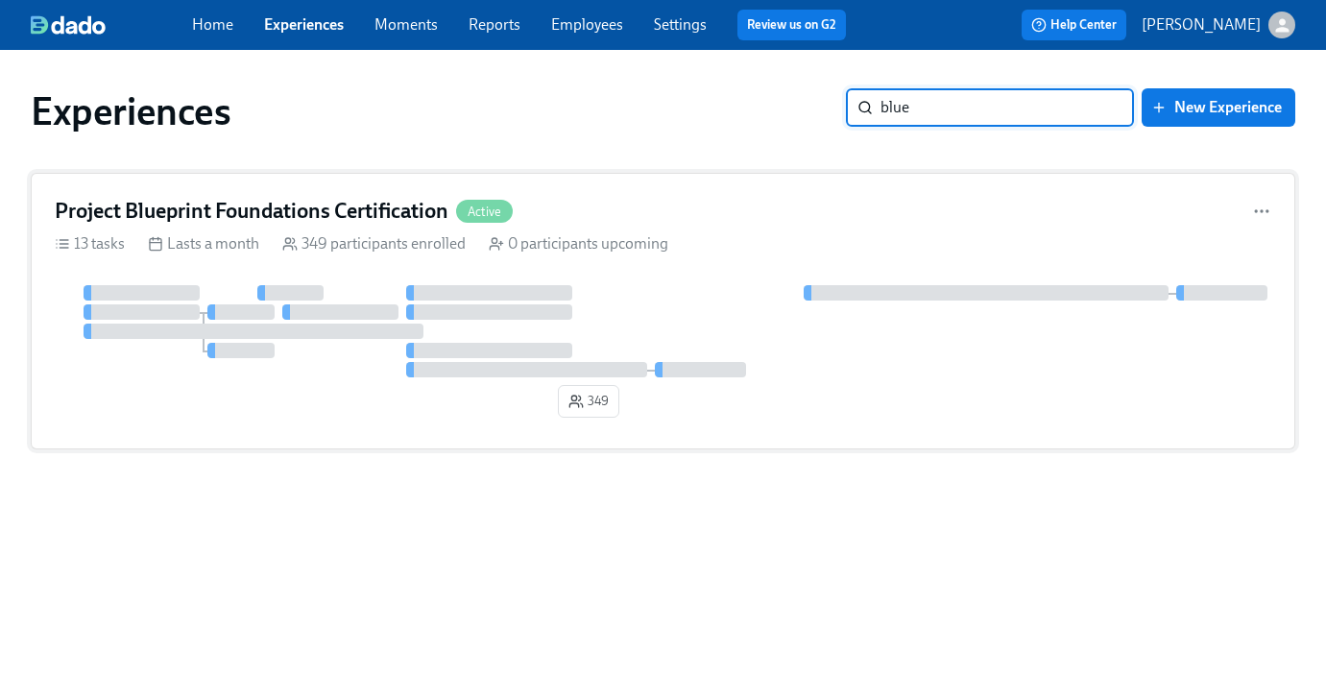
type input "blue"
click at [394, 210] on h4 "Project Blueprint Foundations Certification" at bounding box center [252, 211] width 394 height 29
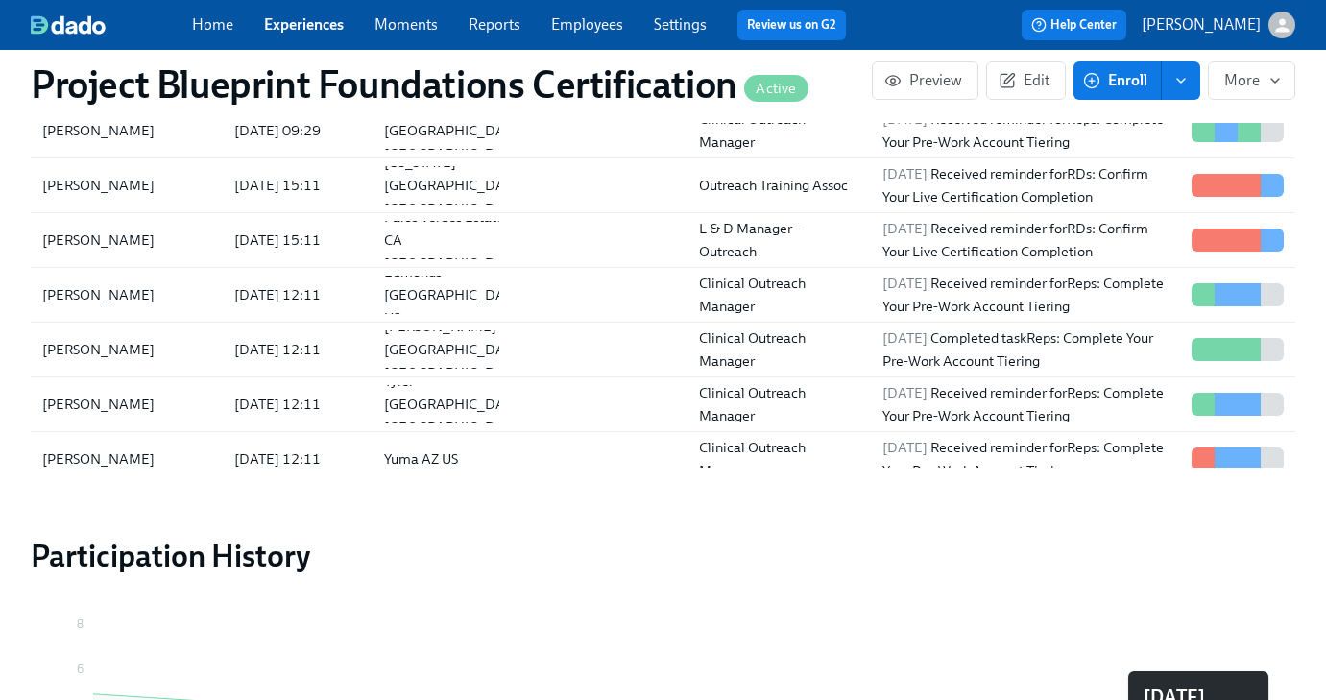
scroll to position [1461, 0]
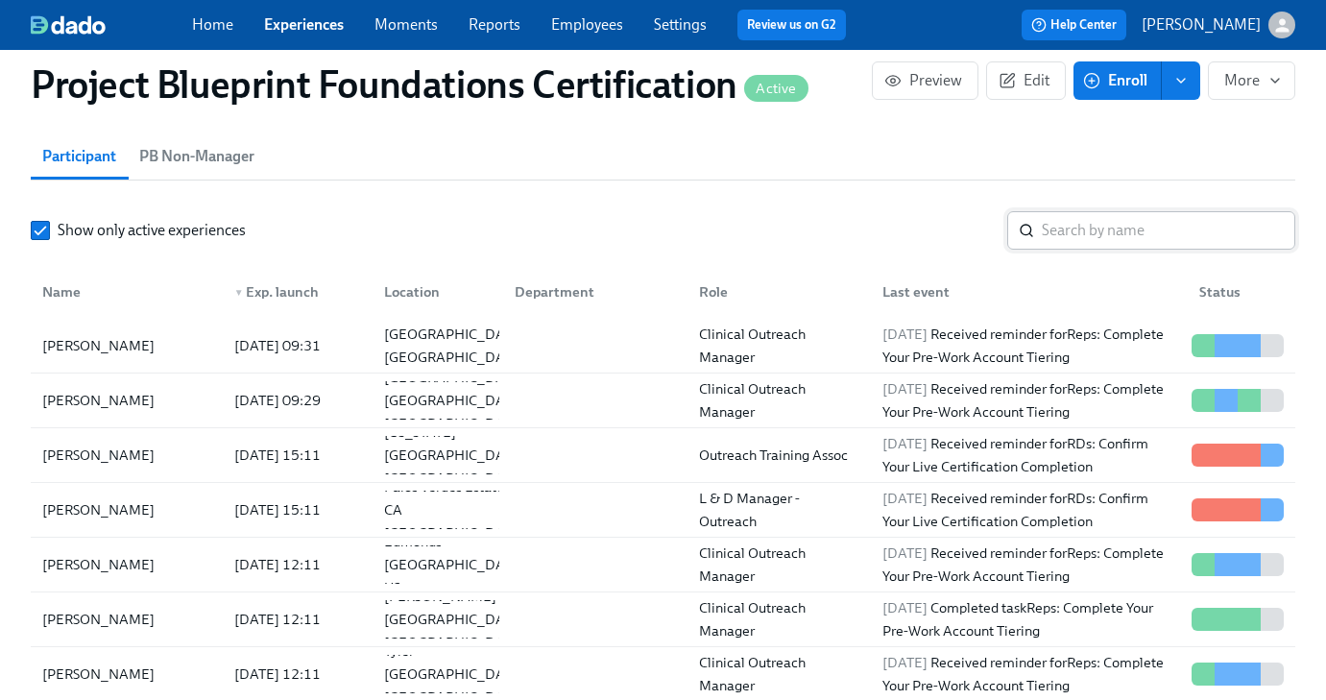
click at [1066, 222] on input "search" at bounding box center [1168, 230] width 253 height 38
type input "noah"
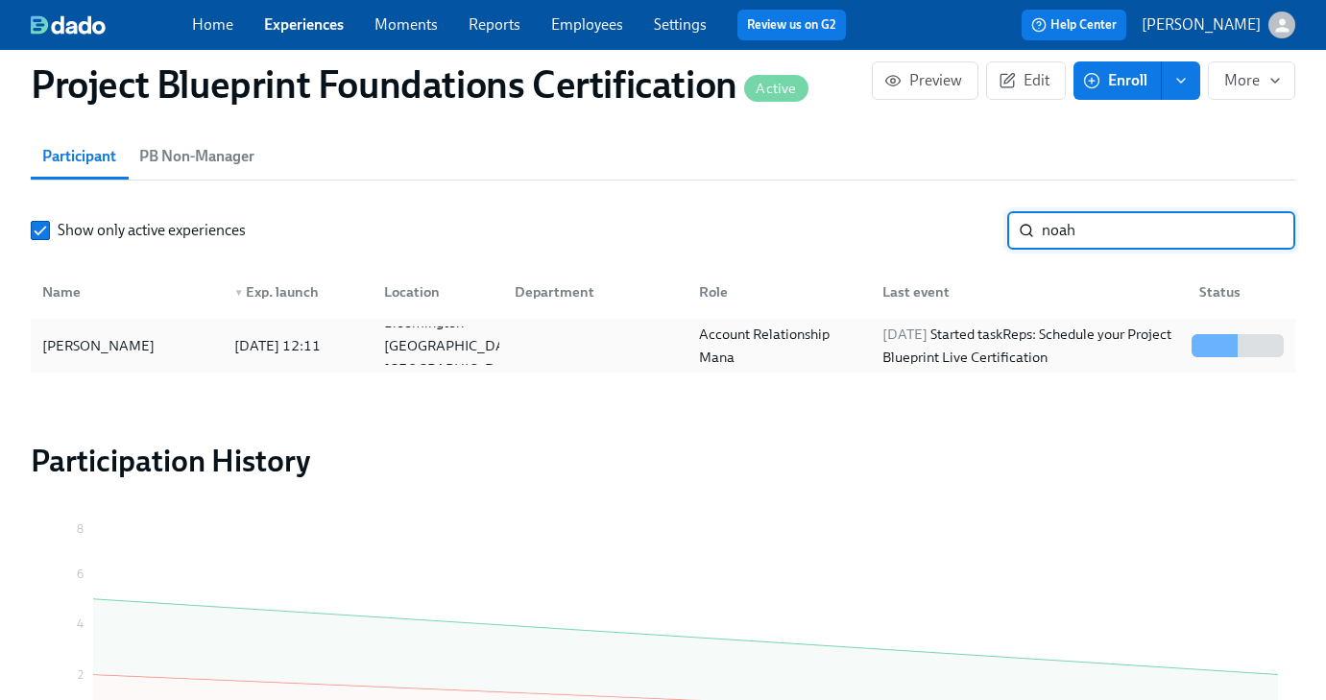
click at [159, 347] on div "[PERSON_NAME]" at bounding box center [127, 345] width 184 height 38
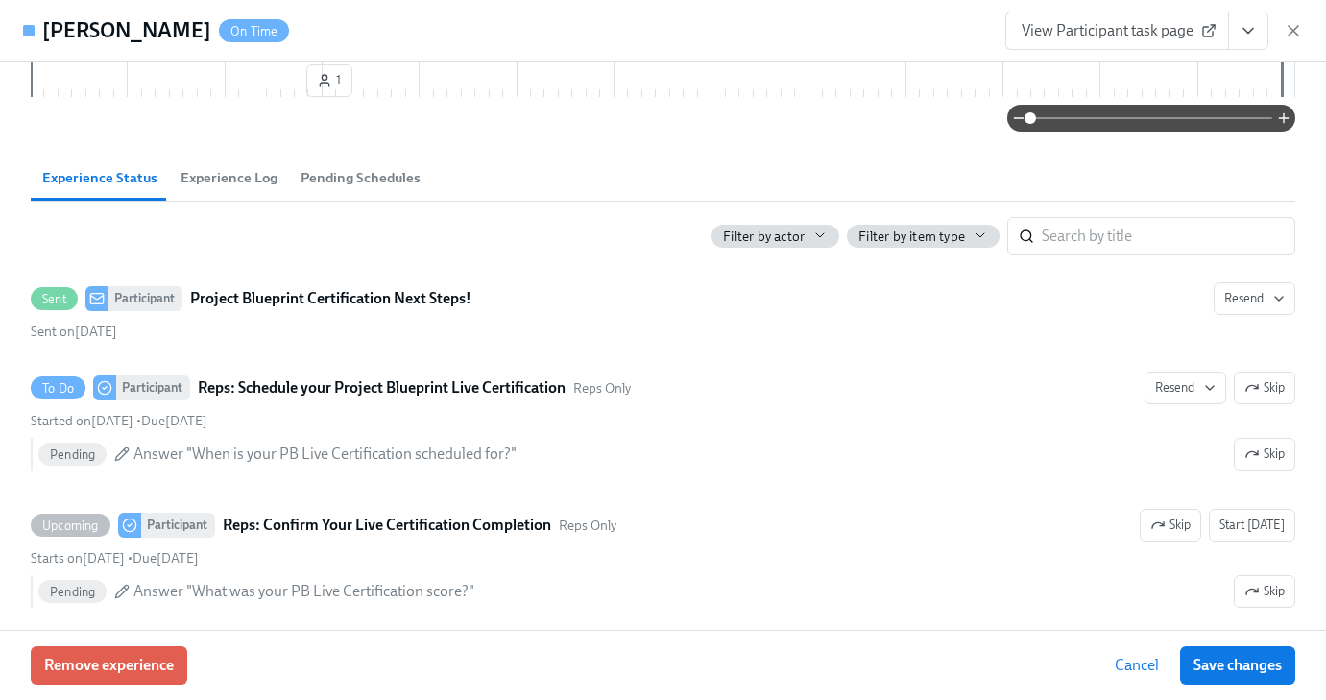
scroll to position [300, 0]
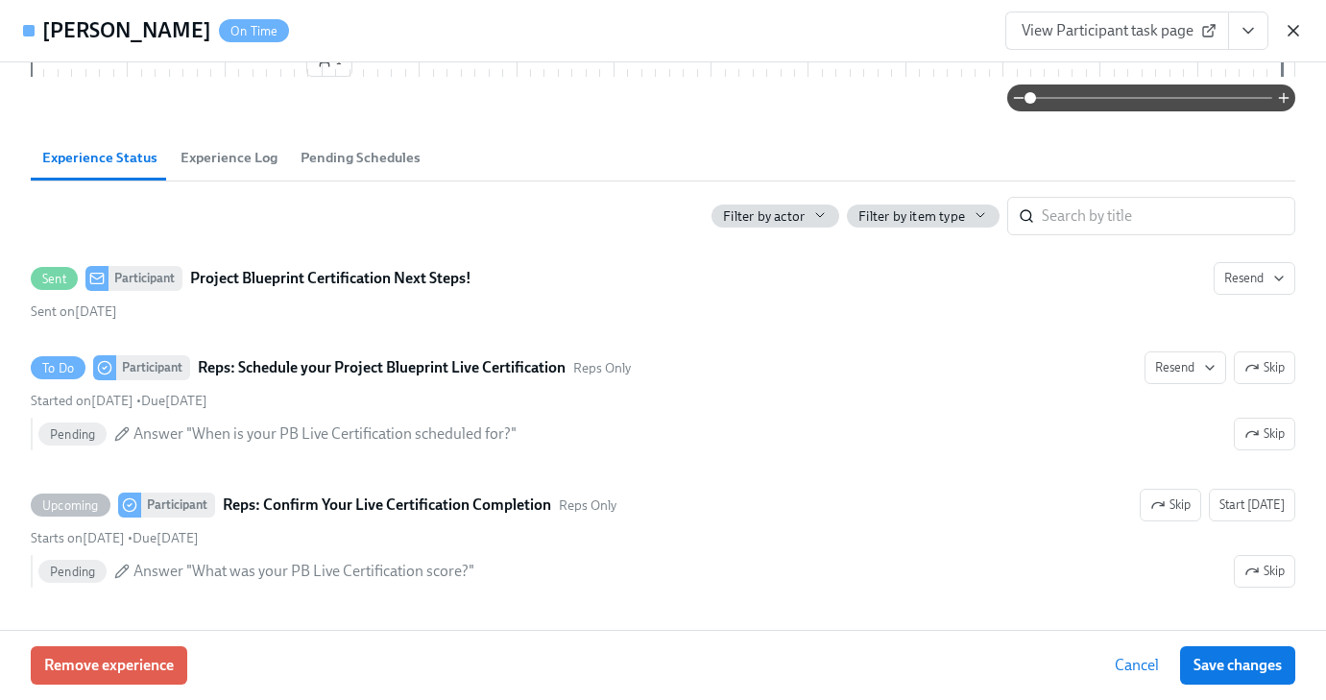
click at [1290, 29] on icon "button" at bounding box center [1292, 30] width 19 height 19
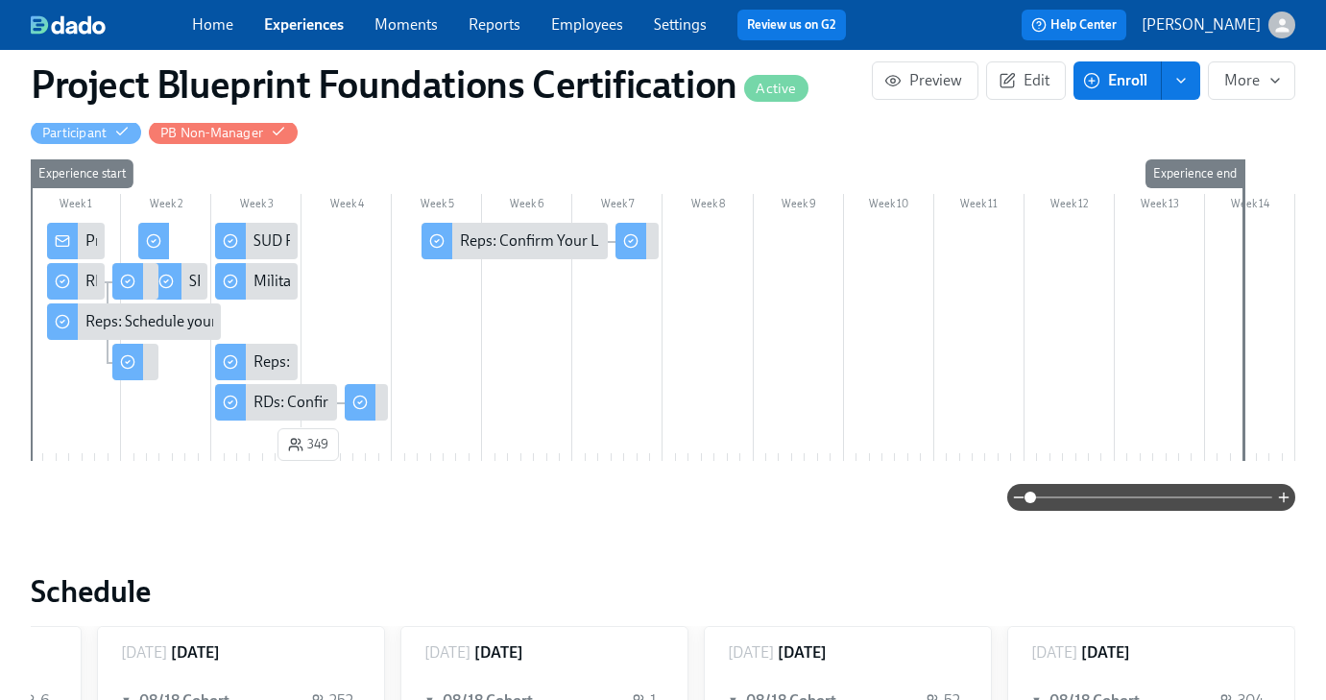
scroll to position [274, 0]
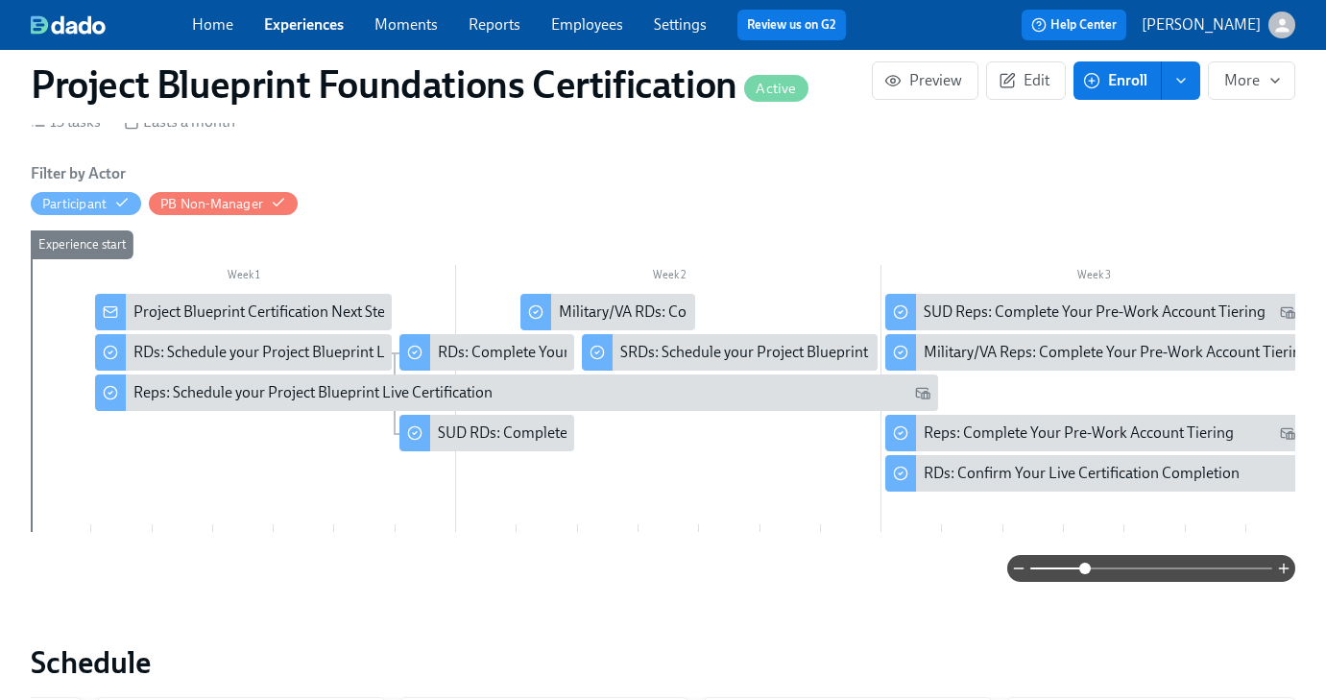
drag, startPoint x: 1031, startPoint y: 569, endPoint x: 1085, endPoint y: 569, distance: 53.8
click at [1085, 569] on span at bounding box center [1085, 569] width 12 height 12
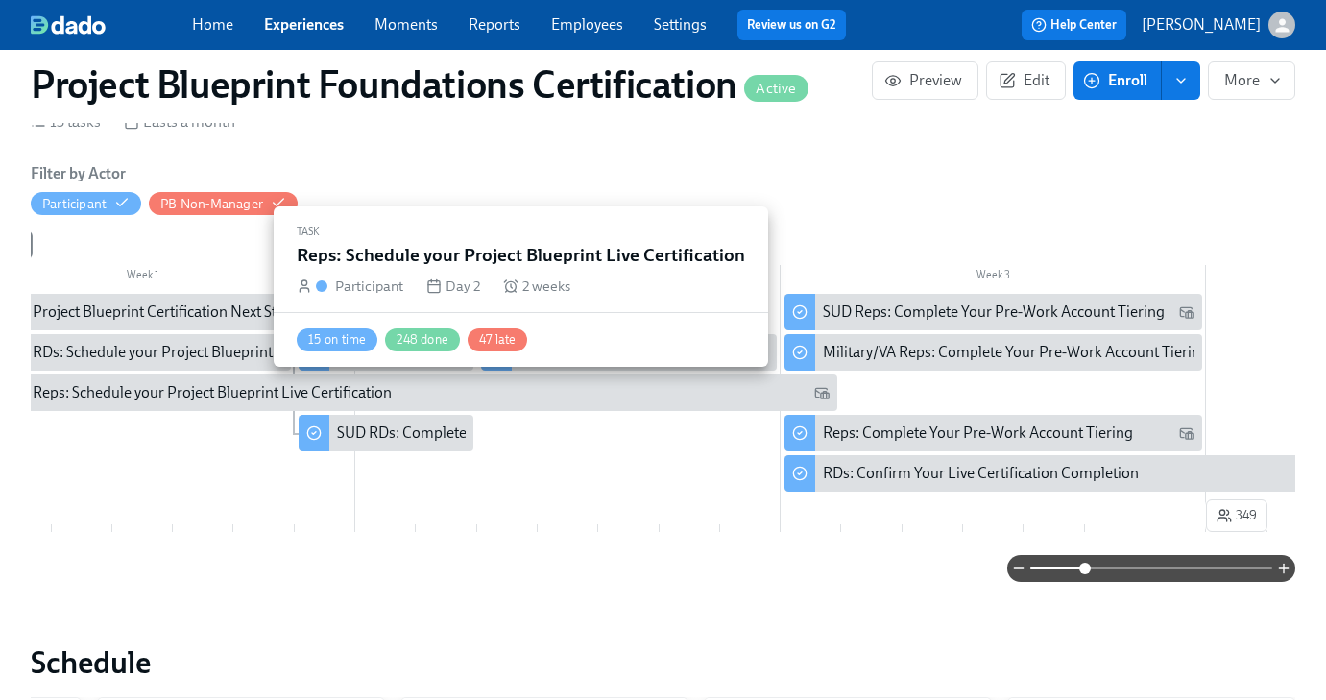
scroll to position [0, 103]
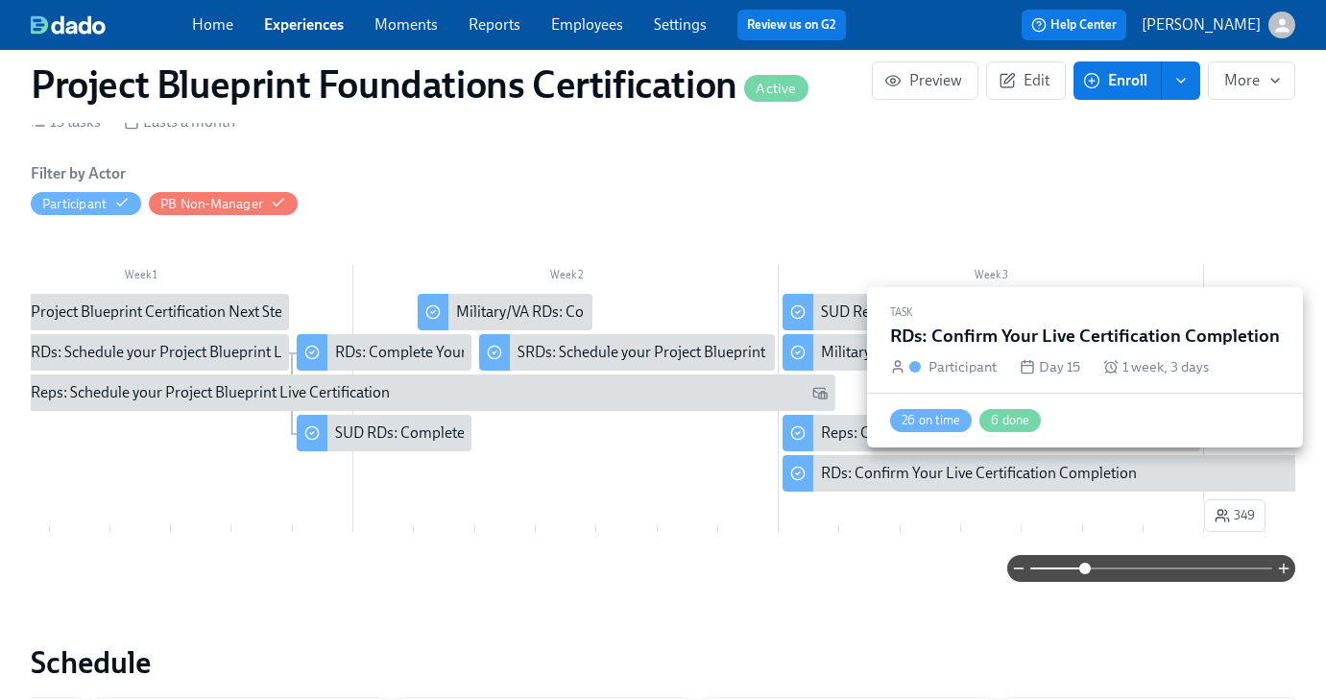
click at [922, 479] on div "RDs: Confirm Your Live Certification Completion" at bounding box center [979, 473] width 316 height 21
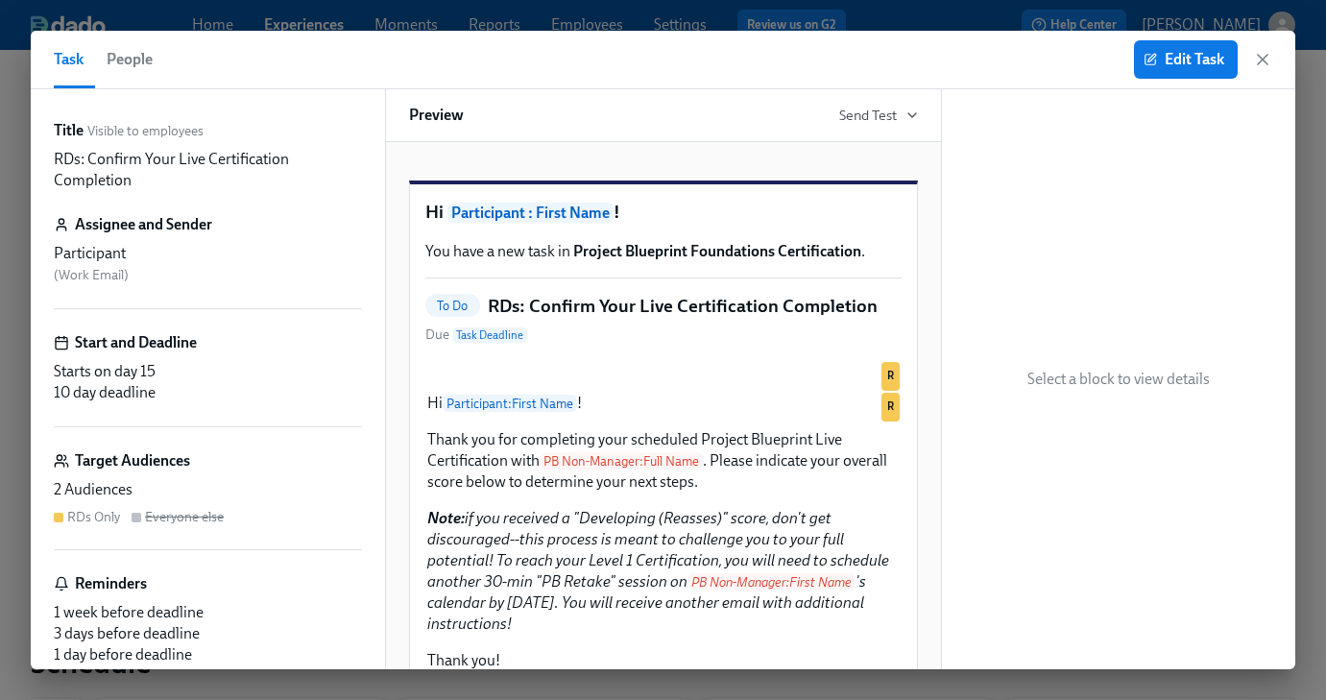
click at [113, 54] on span "People" at bounding box center [130, 59] width 46 height 27
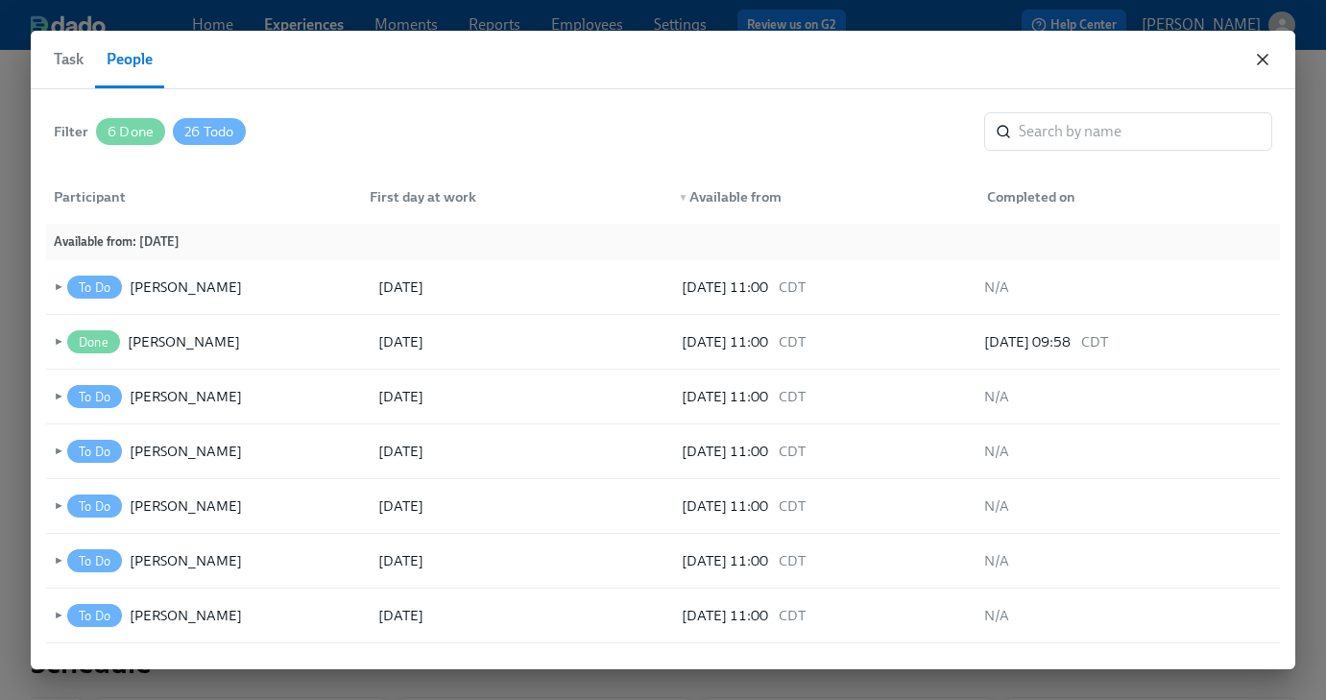
click at [1258, 59] on icon "button" at bounding box center [1262, 59] width 19 height 19
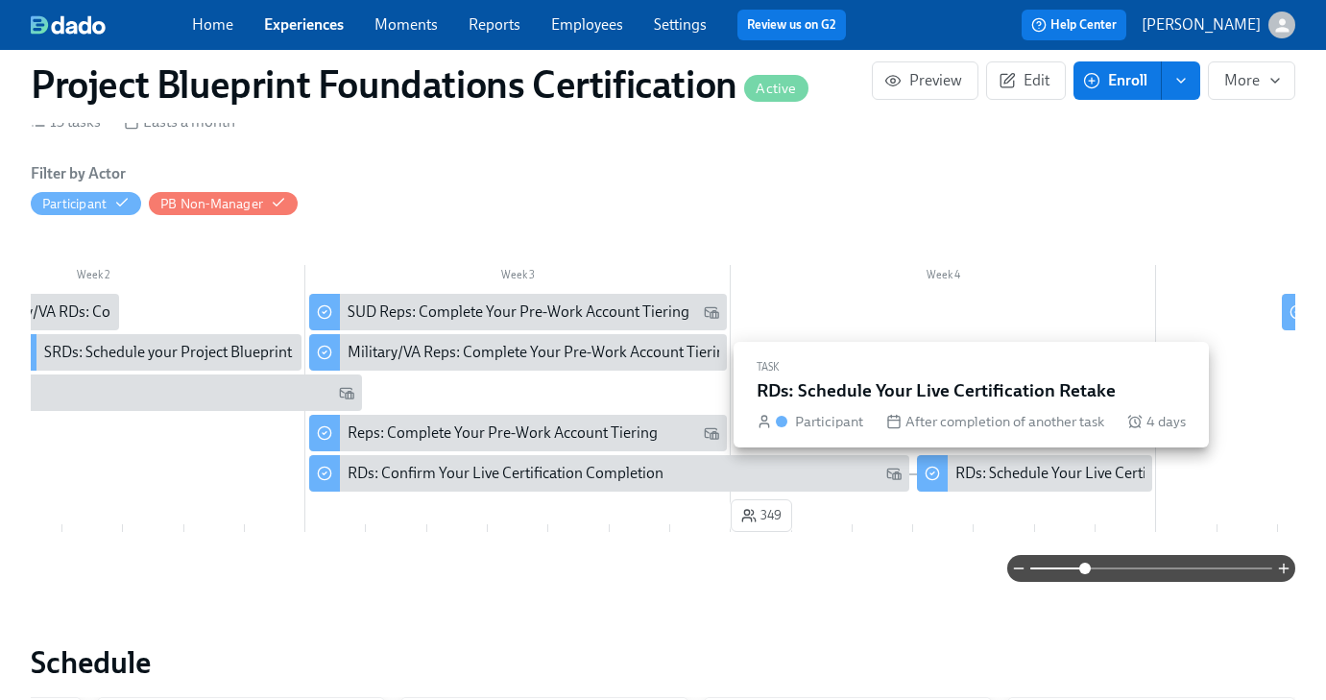
scroll to position [0, 640]
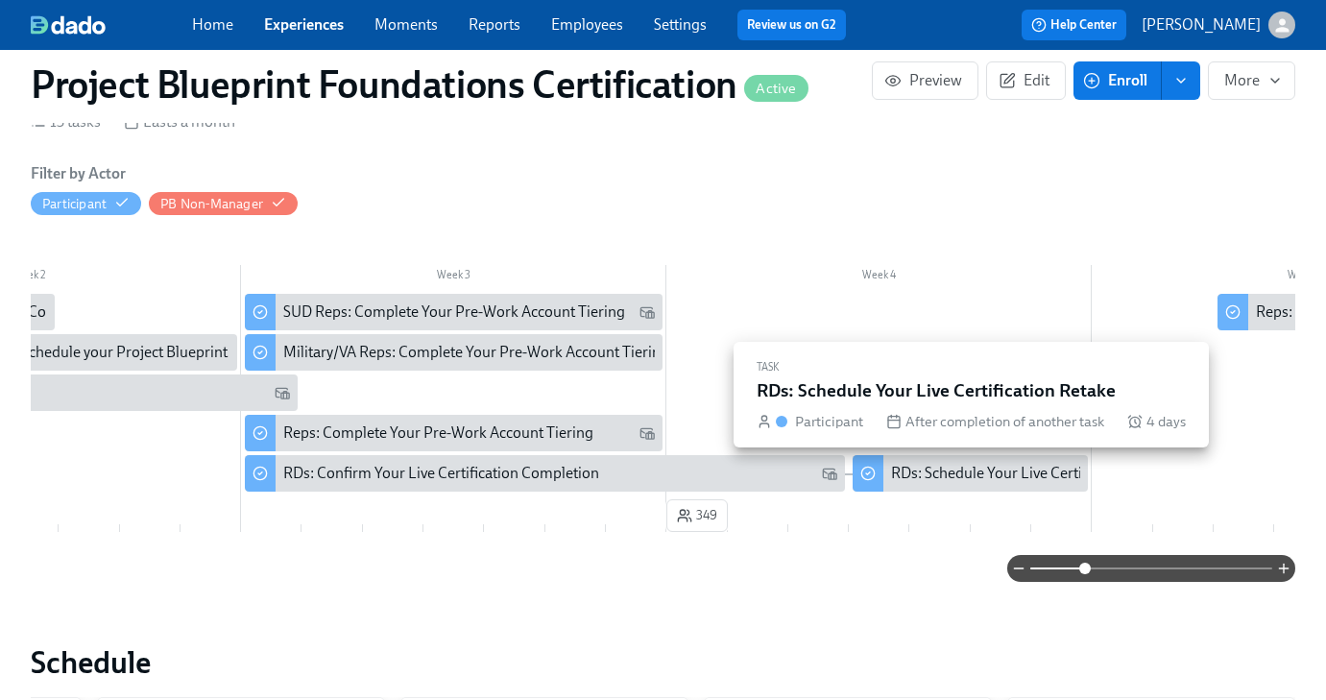
click at [965, 483] on div "RDs: Schedule Your Live Certification Retake" at bounding box center [1035, 473] width 288 height 21
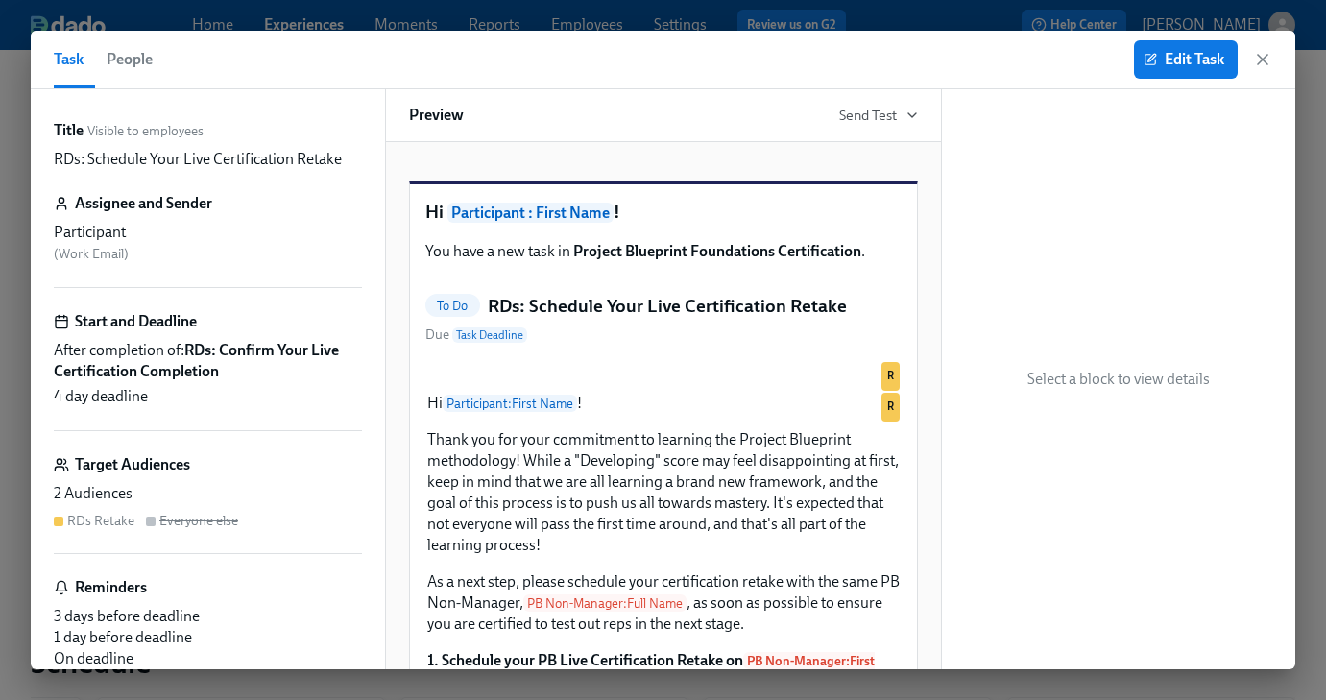
click at [121, 56] on span "People" at bounding box center [130, 59] width 46 height 27
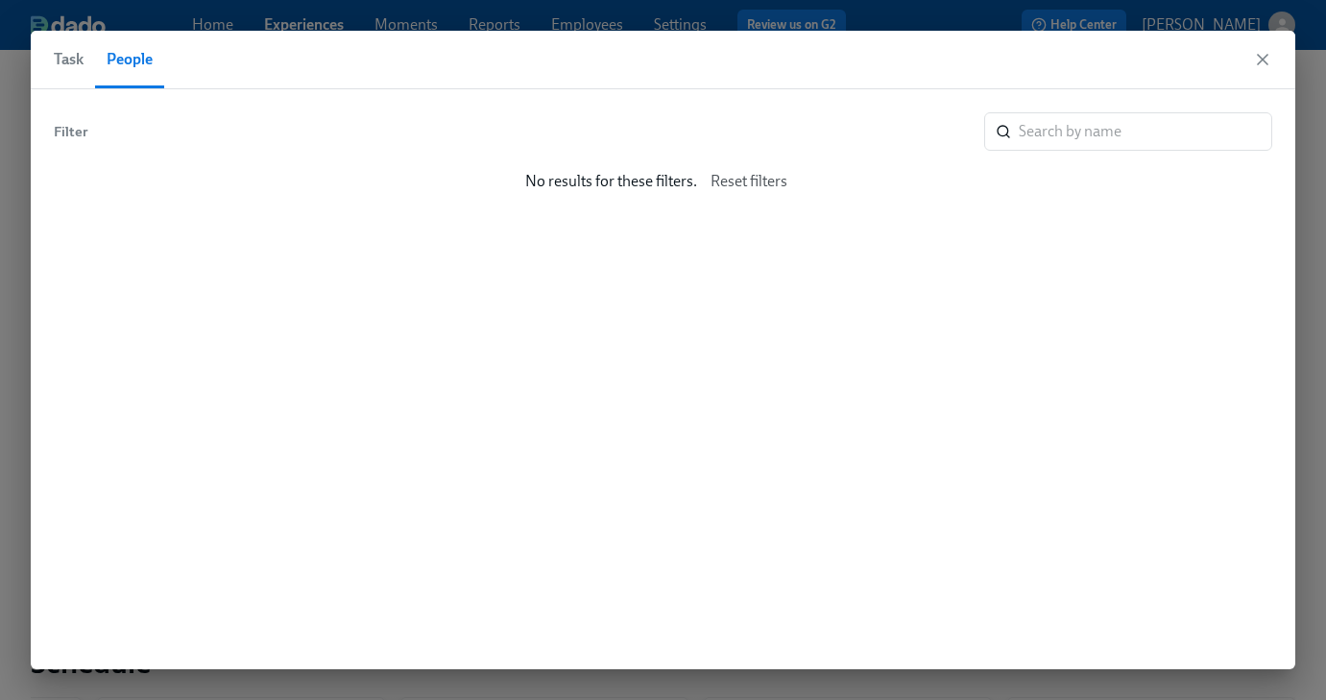
drag, startPoint x: 70, startPoint y: 61, endPoint x: 212, endPoint y: 59, distance: 142.1
click at [72, 61] on span "Task" at bounding box center [69, 59] width 30 height 27
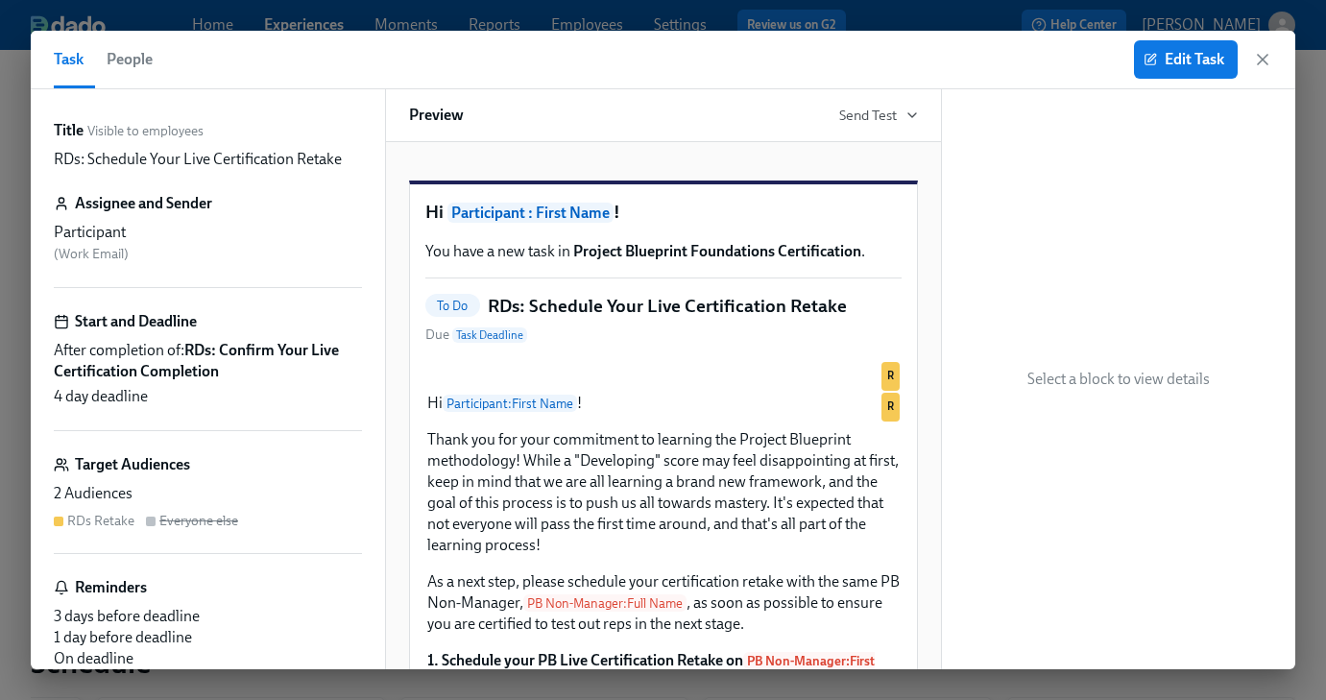
click at [1267, 56] on icon "button" at bounding box center [1262, 59] width 19 height 19
